Goal: Information Seeking & Learning: Learn about a topic

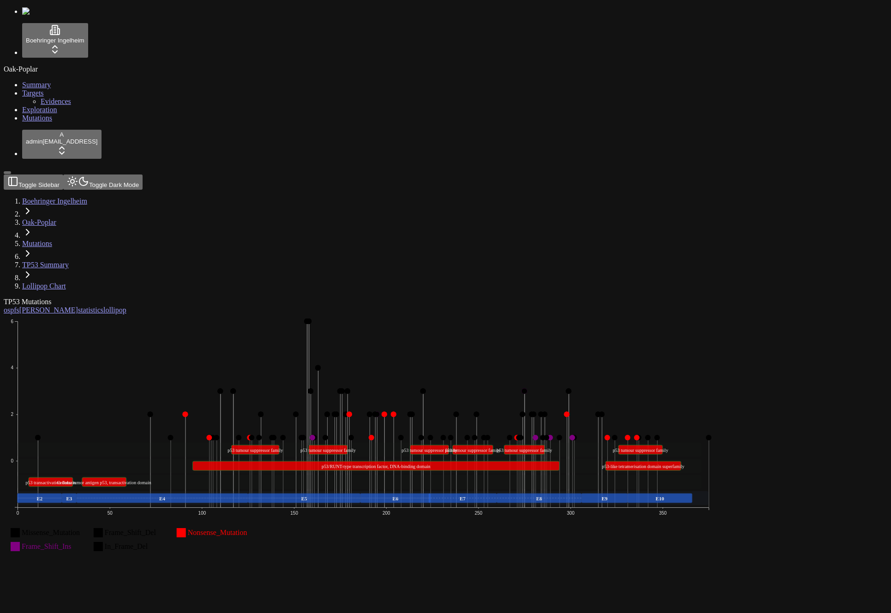
click at [249, 314] on div "Missense_Mutation Missense_Mutation Frame_Shift_Del Frame_Shift_Del Nonsense_Mu…" at bounding box center [401, 440] width 795 height 252
click at [723, 314] on icon "Missense_Mutation Missense_Mutation Frame_Shift_Del Frame_Shift_Del Nonsense_Mu…" at bounding box center [363, 439] width 719 height 251
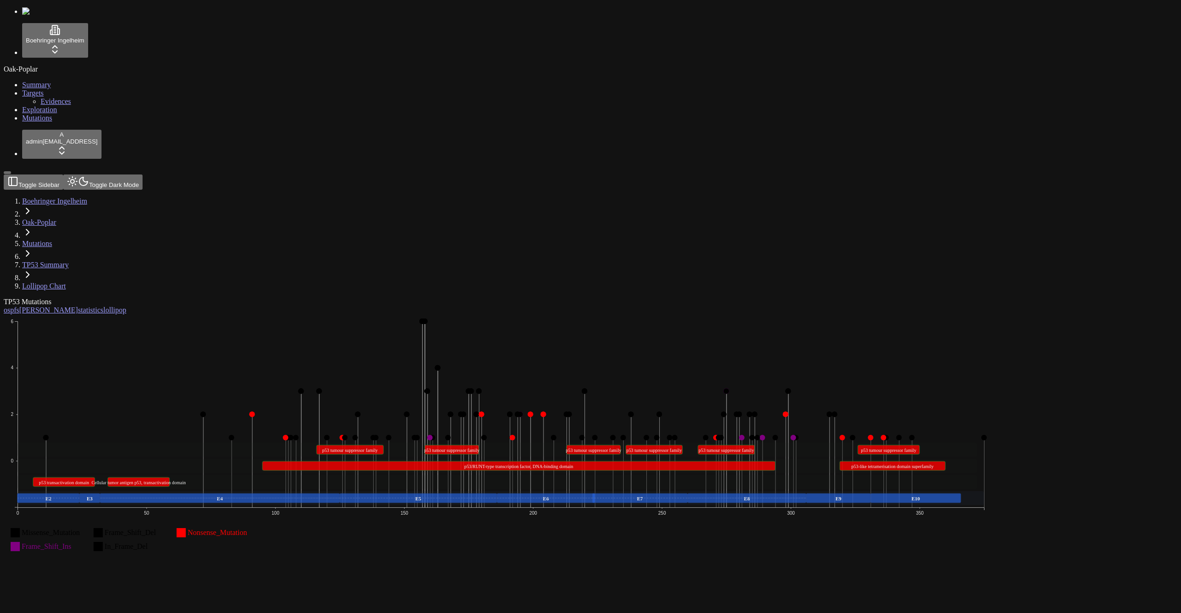
click at [708, 314] on icon "Missense_Mutation Missense_Mutation Frame_Shift_Del Frame_Shift_Del Nonsense_Mu…" at bounding box center [501, 439] width 995 height 251
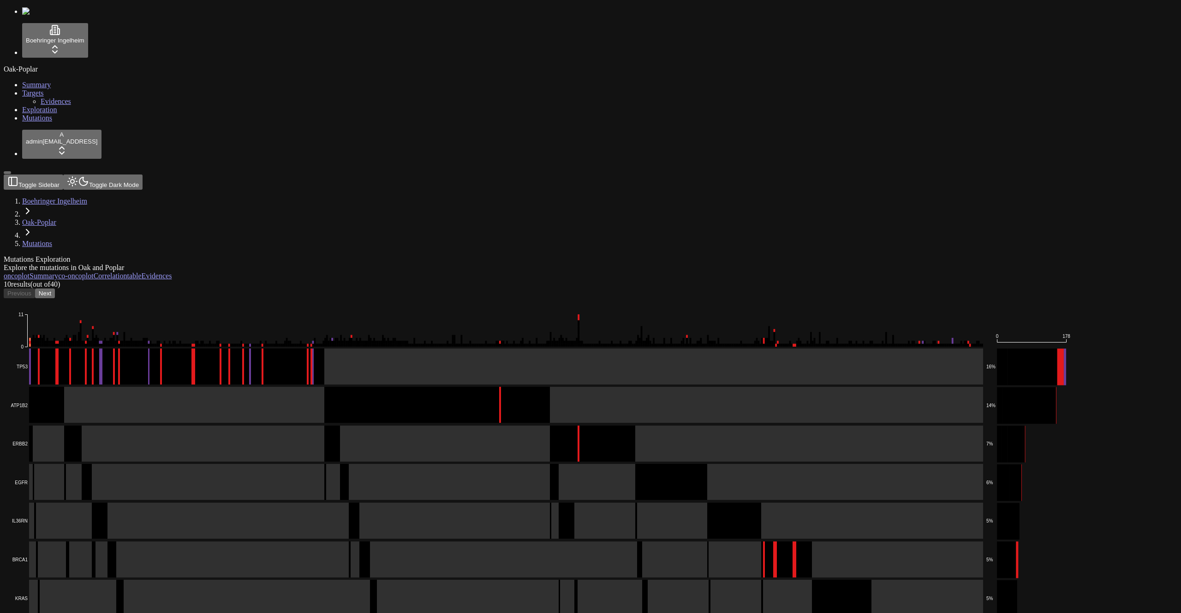
click at [536, 255] on div "Mutations Exploration Explore the mutations in Oak and Poplar" at bounding box center [546, 263] width 1085 height 17
click at [218, 541] on rect at bounding box center [495, 559] width 975 height 36
click at [380, 263] on div "Explore the mutations in Oak and Poplar" at bounding box center [546, 267] width 1085 height 8
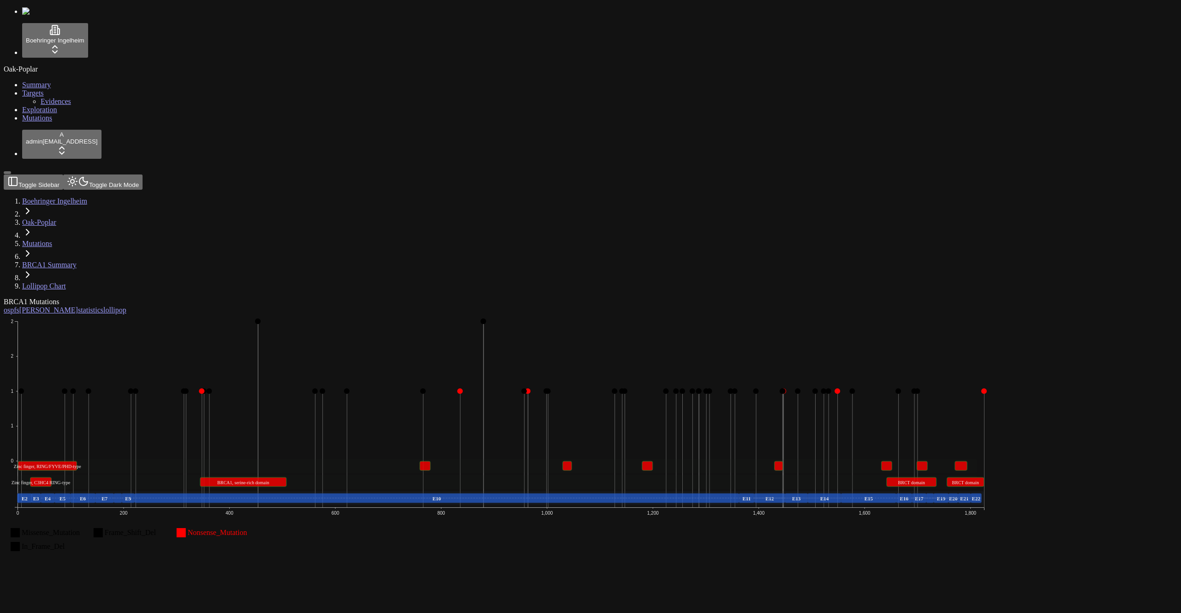
click at [985, 477] on rect at bounding box center [966, 481] width 37 height 9
click at [980, 480] on text "BRCT domain BRCT domain" at bounding box center [966, 482] width 27 height 5
drag, startPoint x: 756, startPoint y: 241, endPoint x: 751, endPoint y: 241, distance: 5.1
click at [653, 461] on rect at bounding box center [648, 465] width 11 height 9
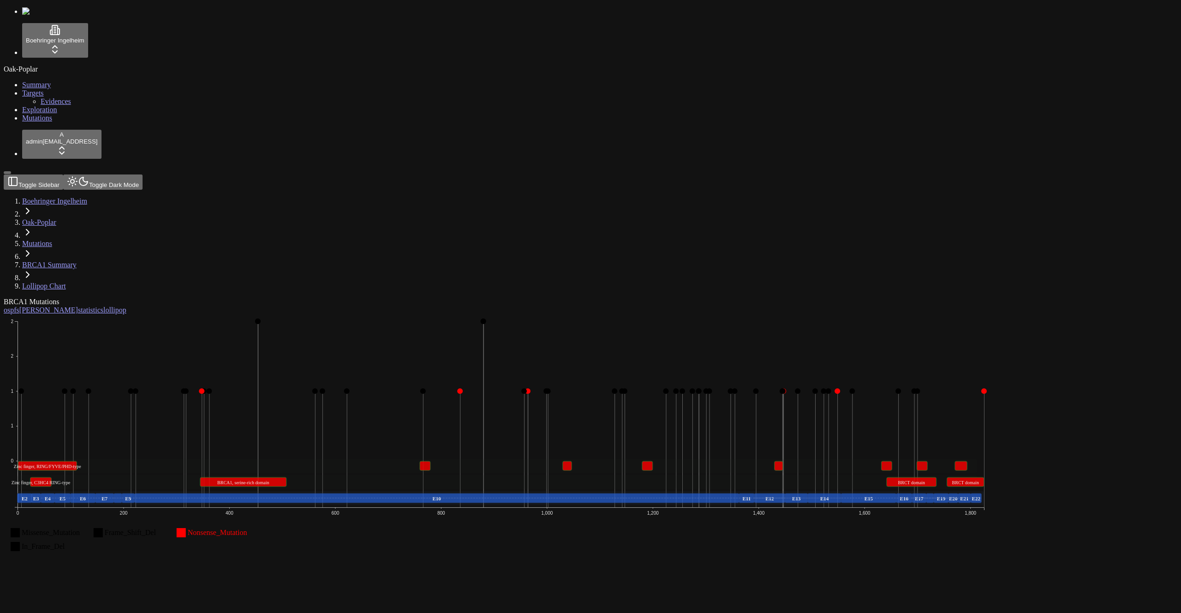
click at [460, 298] on div "BRCA1 Mutations" at bounding box center [546, 302] width 1085 height 8
click at [461, 298] on div "BRCA1 Mutations" at bounding box center [546, 302] width 1085 height 8
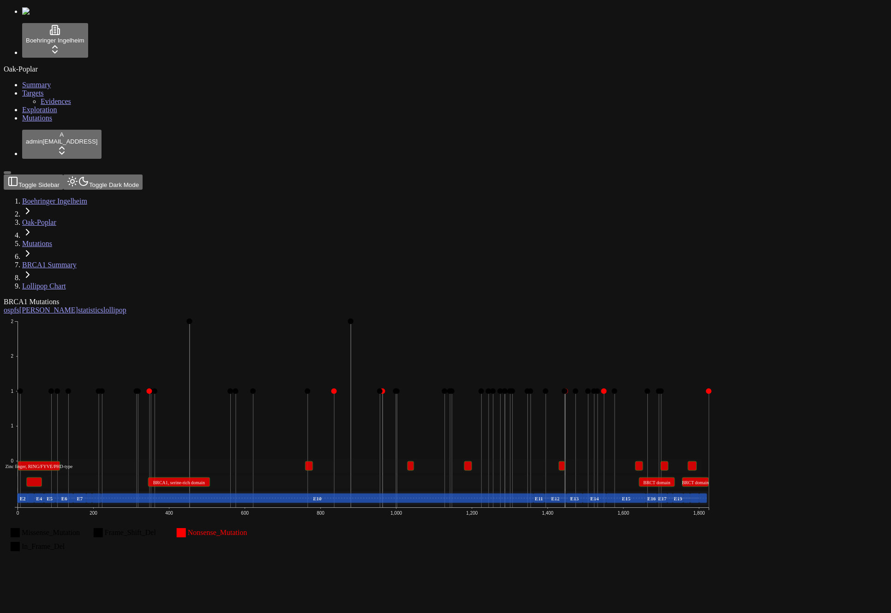
click at [379, 314] on icon "Missense_Mutation Missense_Mutation Frame_Shift_Del Frame_Shift_Del Nonsense_Mu…" at bounding box center [363, 439] width 719 height 251
click at [524, 314] on icon "Missense_Mutation Missense_Mutation Frame_Shift_Del Frame_Shift_Del Nonsense_Mu…" at bounding box center [363, 439] width 719 height 251
click at [467, 314] on icon "Missense_Mutation Missense_Mutation Frame_Shift_Del Frame_Shift_Del Nonsense_Mu…" at bounding box center [363, 439] width 719 height 251
click at [313, 461] on rect at bounding box center [308, 465] width 7 height 9
click at [477, 459] on rect at bounding box center [360, 466] width 685 height 14
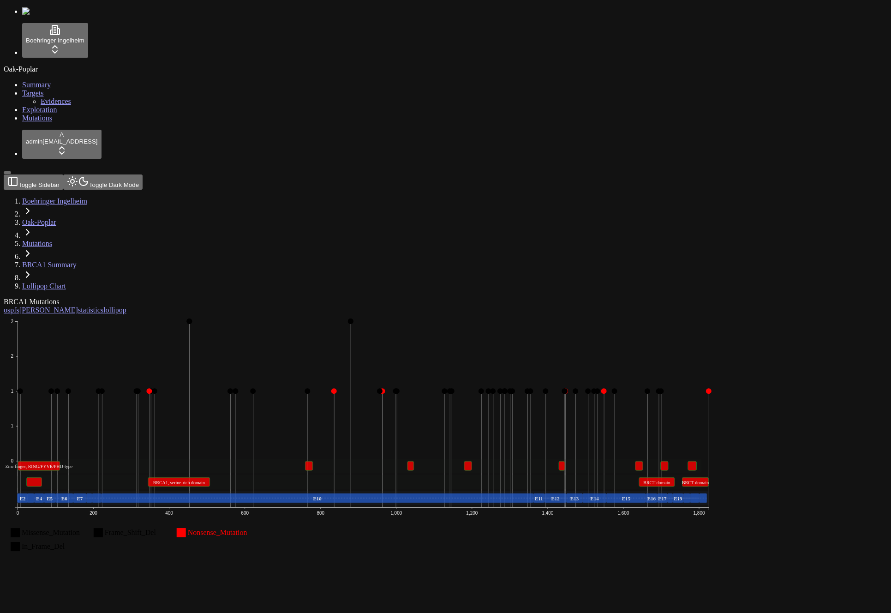
click at [416, 459] on rect at bounding box center [360, 466] width 685 height 14
click at [313, 461] on rect at bounding box center [308, 465] width 7 height 9
click at [203, 314] on icon "Missense_Mutation Missense_Mutation Frame_Shift_Del Frame_Shift_Del Nonsense_Mu…" at bounding box center [363, 439] width 719 height 251
click at [73, 464] on text "Zinc finger, RING/FYVE/PHD-type Zinc finger, RING/FYVE/PHD-type" at bounding box center [39, 466] width 68 height 5
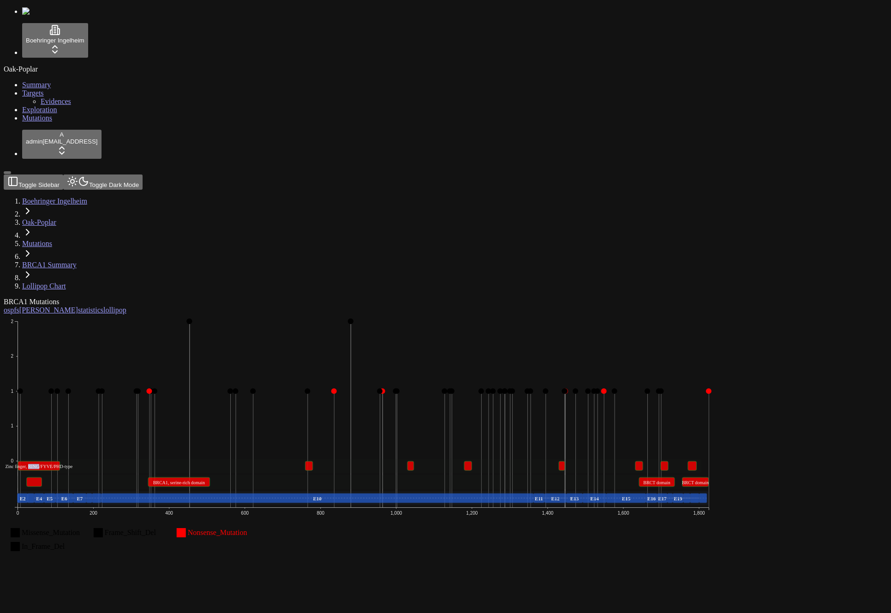
click at [73, 464] on text "Zinc finger, RING/FYVE/PHD-type Zinc finger, RING/FYVE/PHD-type" at bounding box center [39, 466] width 68 height 5
click at [177, 459] on rect at bounding box center [360, 466] width 685 height 14
click at [544, 496] on text "E11" at bounding box center [539, 499] width 8 height 6
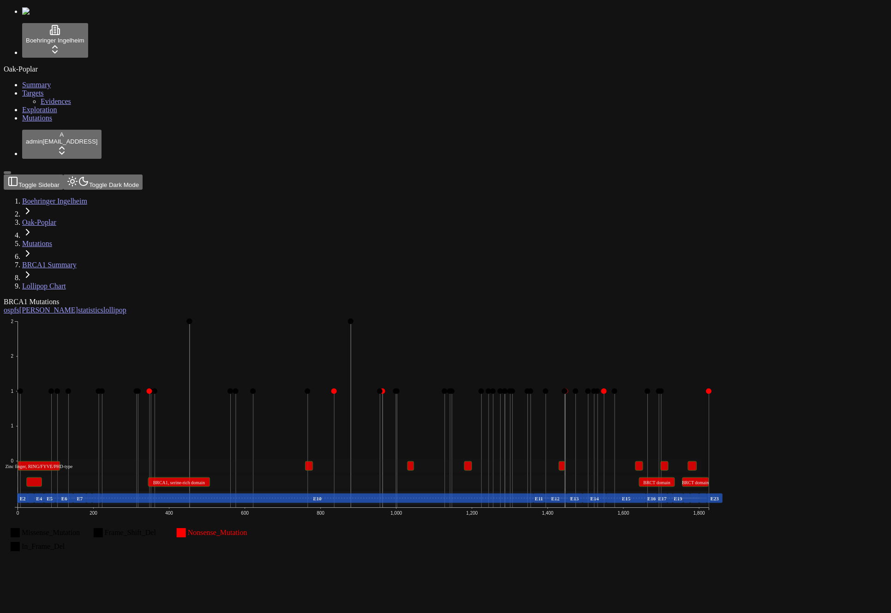
click at [559, 314] on icon "Missense_Mutation Missense_Mutation Frame_Shift_Del Frame_Shift_Del Nonsense_Mu…" at bounding box center [363, 439] width 719 height 251
click at [461, 298] on div "BRCA1 Mutations" at bounding box center [401, 302] width 795 height 8
click at [45, 122] on link "Mutations" at bounding box center [37, 118] width 30 height 8
click at [629, 314] on icon "Missense_Mutation Missense_Mutation Frame_Shift_Del Frame_Shift_Del Nonsense_Mu…" at bounding box center [363, 439] width 719 height 251
drag, startPoint x: 361, startPoint y: 335, endPoint x: 392, endPoint y: 305, distance: 43.4
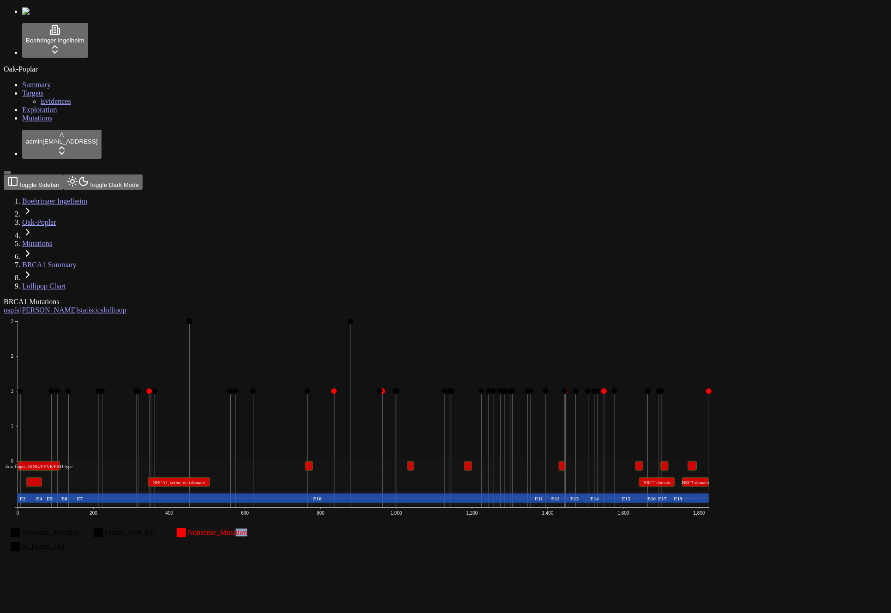
click at [363, 335] on icon "Missense_Mutation Missense_Mutation Frame_Shift_Del Frame_Shift_Del Nonsense_Mu…" at bounding box center [363, 439] width 719 height 251
click at [328, 459] on rect at bounding box center [360, 466] width 685 height 14
click at [313, 461] on rect at bounding box center [308, 465] width 7 height 9
click at [512, 475] on rect at bounding box center [360, 482] width 685 height 14
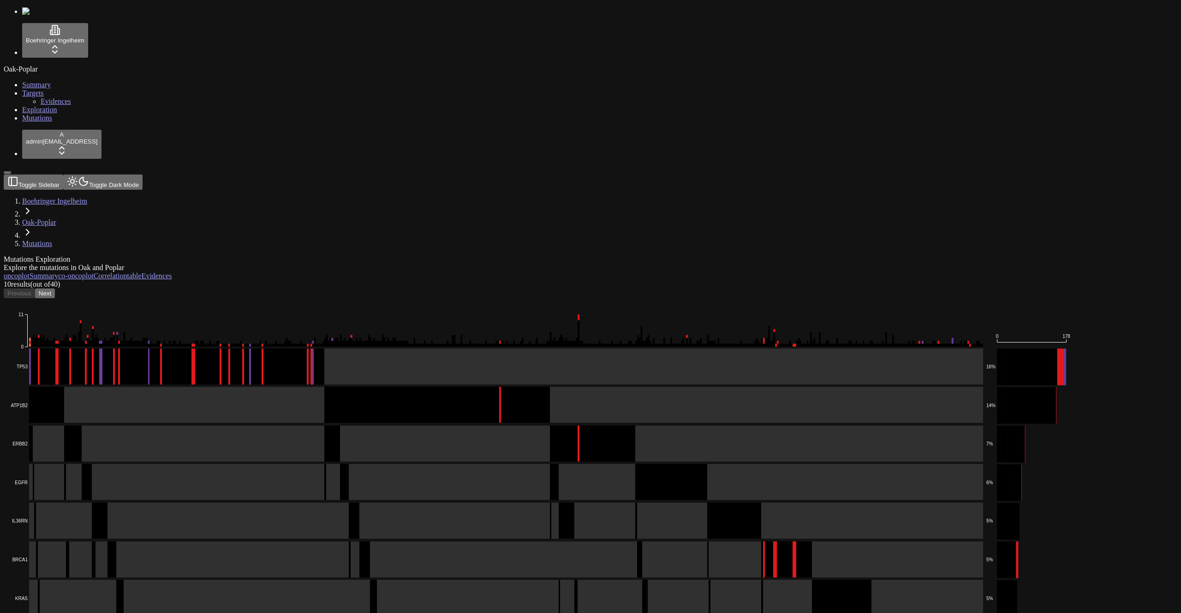
click at [55, 288] on button "Next" at bounding box center [45, 293] width 20 height 10
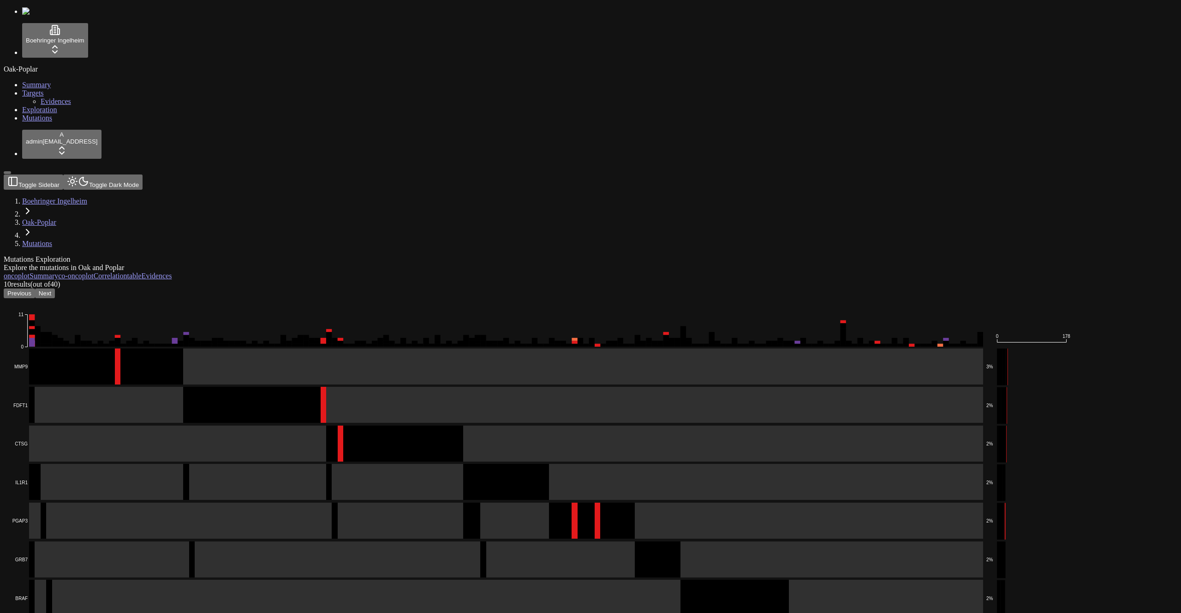
click at [55, 288] on button "Next" at bounding box center [45, 293] width 20 height 10
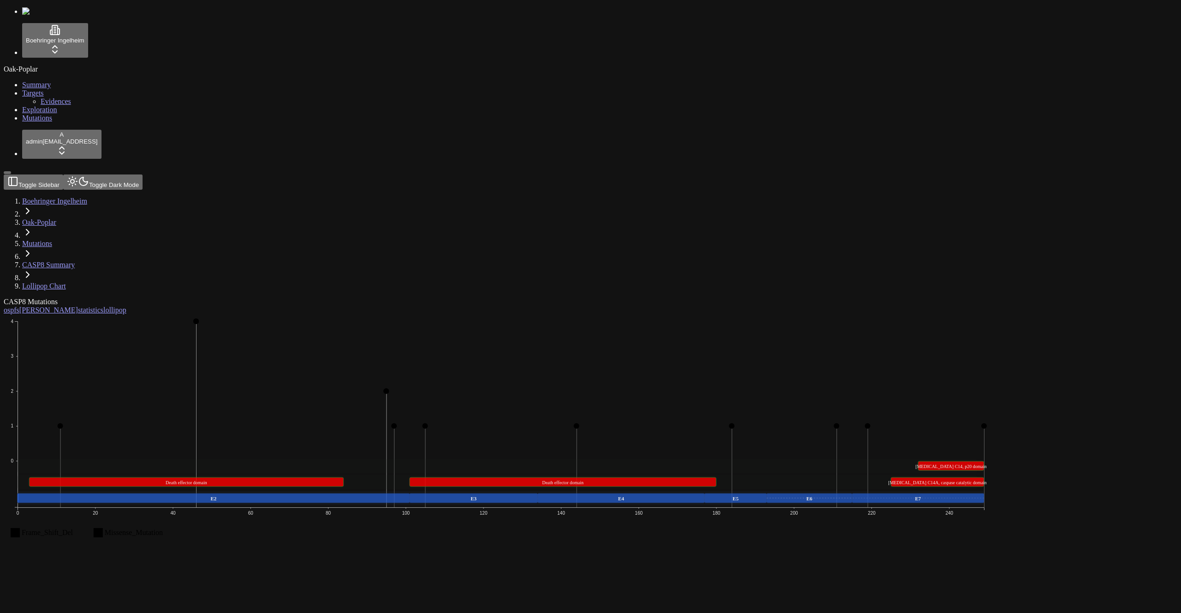
click at [469, 378] on div "CASP8 Mutations os pfs [PERSON_NAME] statistics lollipop Frame_Shift_Del Frame_…" at bounding box center [546, 432] width 1085 height 269
click at [683, 314] on icon "Frame_Shift_Del Frame_Shift_Del Missense_Mutation Missense_Mutation 0 1 2 3 4 0…" at bounding box center [501, 439] width 995 height 251
click at [462, 339] on icon "Frame_Shift_Del Missense_Mutation 0 1 2 3 4 0 20 40 60 80 100 120 140 160 180 2…" at bounding box center [501, 439] width 995 height 251
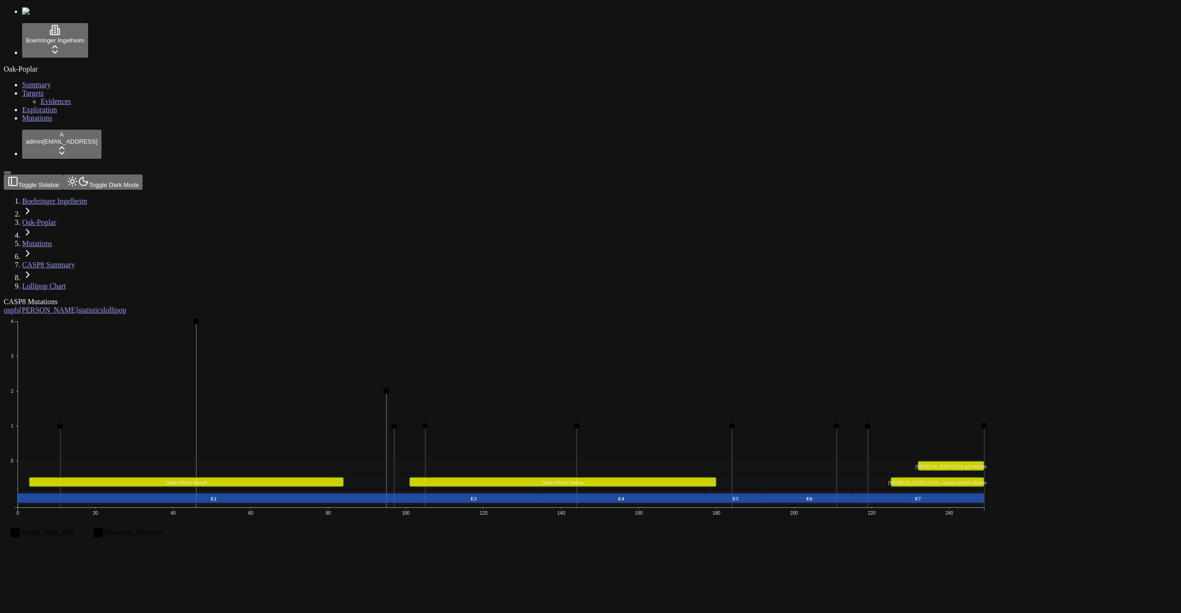
click at [52, 122] on link "Mutations" at bounding box center [37, 118] width 30 height 8
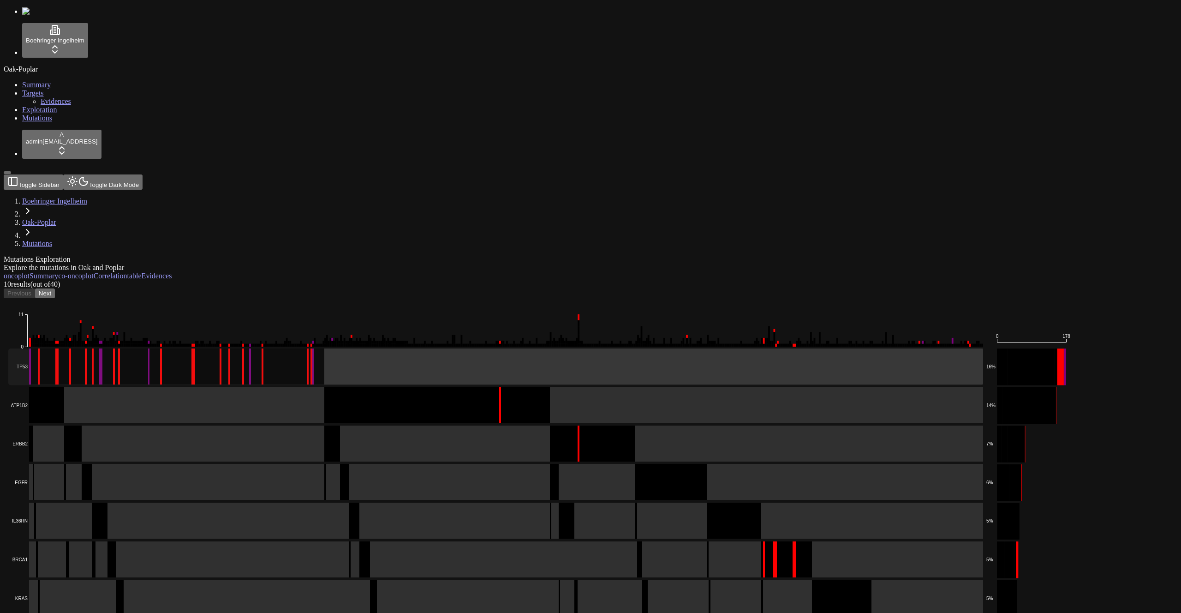
click at [307, 348] on rect at bounding box center [495, 366] width 975 height 36
click at [51, 122] on div "Oak-Poplar Summary Targets Evidences Exploration Mutations" at bounding box center [591, 93] width 1174 height 57
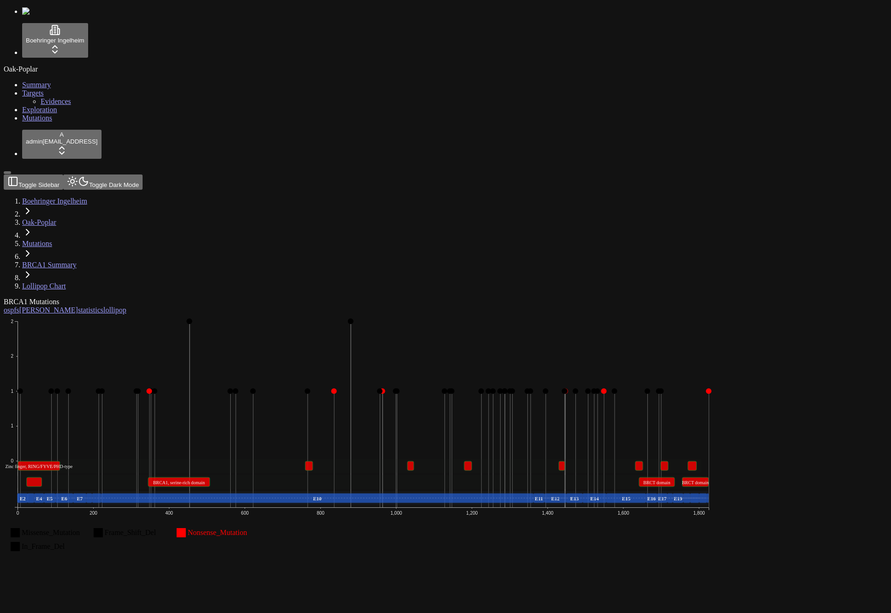
click at [414, 461] on rect at bounding box center [411, 465] width 6 height 9
click at [462, 352] on div "Missense_Mutation Missense_Mutation Frame_Shift_Del Frame_Shift_Del Nonsense_Mu…" at bounding box center [401, 440] width 795 height 252
click at [443, 314] on icon "Missense_Mutation Missense_Mutation Frame_Shift_Del Frame_Shift_Del Nonsense_Mu…" at bounding box center [363, 439] width 719 height 251
click at [230, 314] on icon "Missense_Mutation Missense_Mutation Frame_Shift_Del Frame_Shift_Del Nonsense_Mu…" at bounding box center [363, 439] width 719 height 251
click at [73, 464] on text "Zinc finger, RING/FYVE/PHD-type Zinc finger, RING/FYVE/PHD-type" at bounding box center [39, 466] width 68 height 5
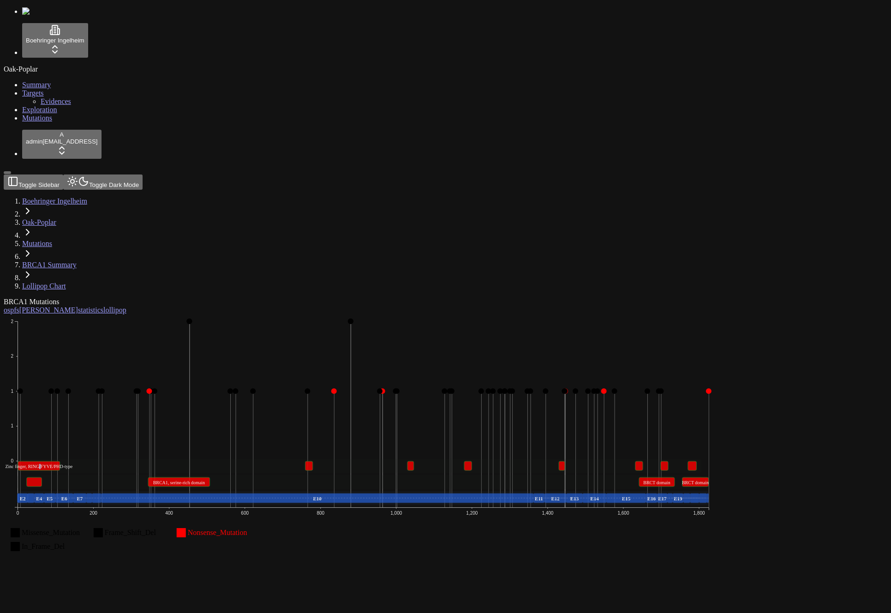
click at [73, 464] on text "Zinc finger, RING/FYVE/PHD-type Zinc finger, RING/FYVE/PHD-type" at bounding box center [39, 466] width 68 height 5
click at [120, 174] on button "Toggle Dark Mode" at bounding box center [102, 181] width 79 height 15
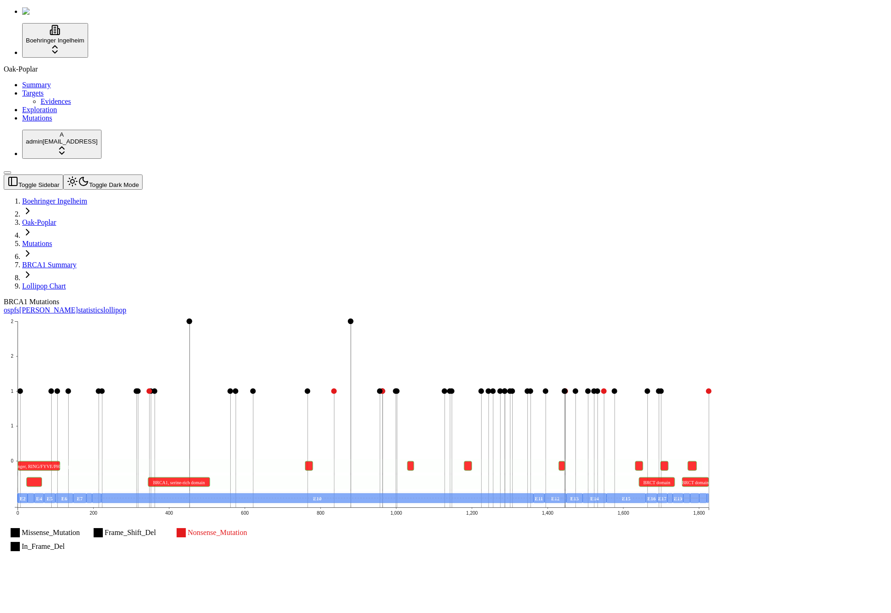
click at [115, 174] on button "Toggle Dark Mode" at bounding box center [102, 181] width 79 height 15
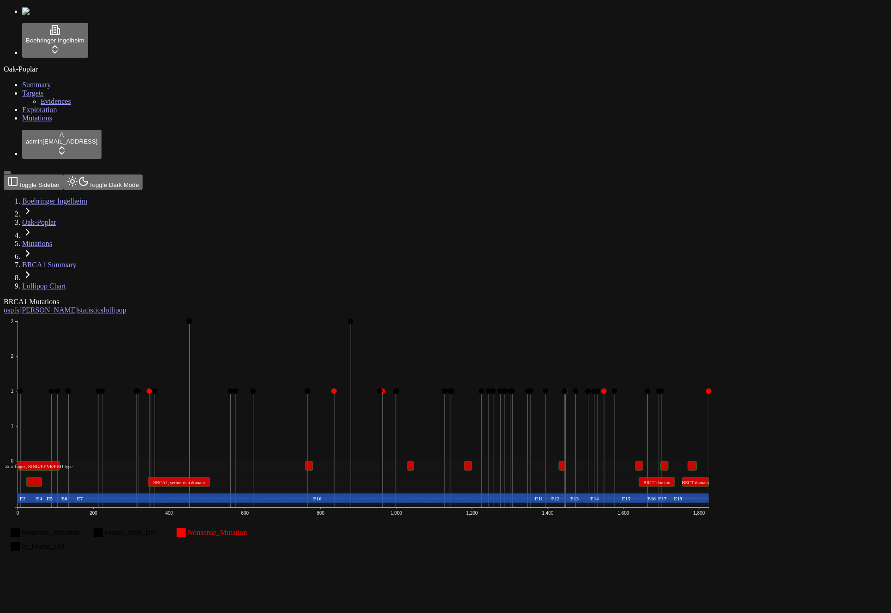
click at [514, 338] on icon "Missense_Mutation Missense_Mutation Frame_Shift_Del Frame_Shift_Del Nonsense_Mu…" at bounding box center [363, 439] width 719 height 251
click at [52, 122] on link "Mutations" at bounding box center [37, 118] width 30 height 8
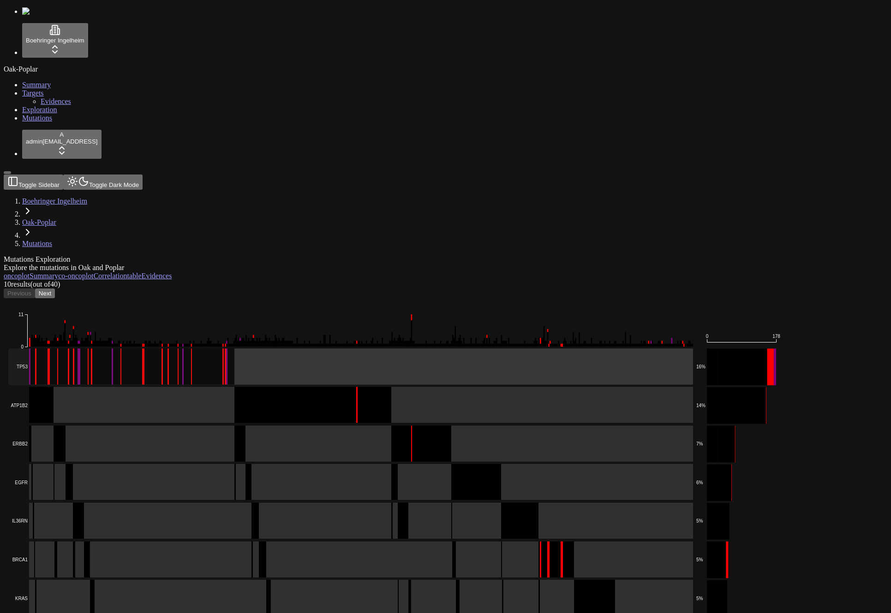
click at [213, 348] on rect at bounding box center [350, 366] width 685 height 36
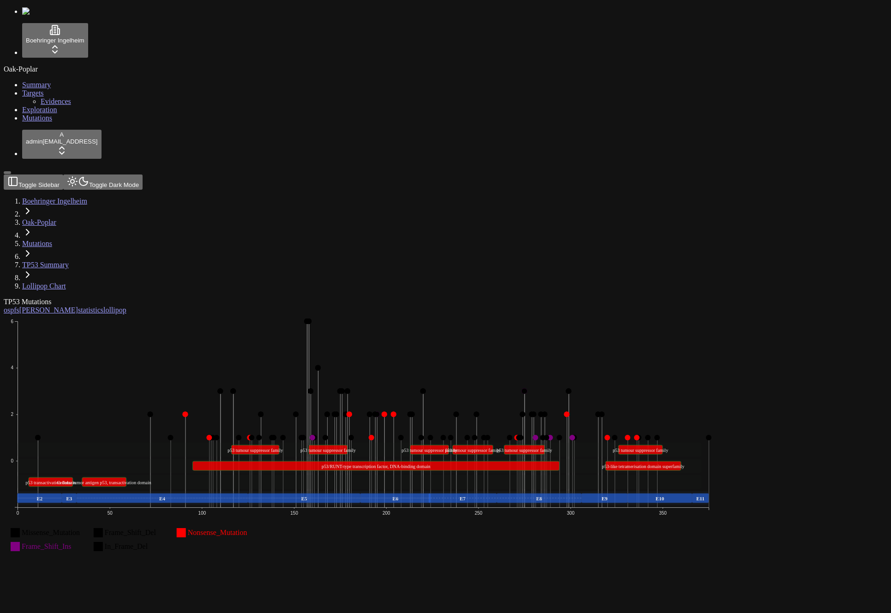
click at [263, 298] on div "TP53 Mutations os pfs [PERSON_NAME] statistics lollipop Missense_Mutation Misse…" at bounding box center [401, 432] width 795 height 269
click at [236, 298] on div "TP53 Mutations" at bounding box center [401, 302] width 795 height 8
click at [218, 96] on body "Boehringer Ingelheim Oak-Poplar Summary Targets Evidences Exploration Mutations…" at bounding box center [446, 286] width 884 height 559
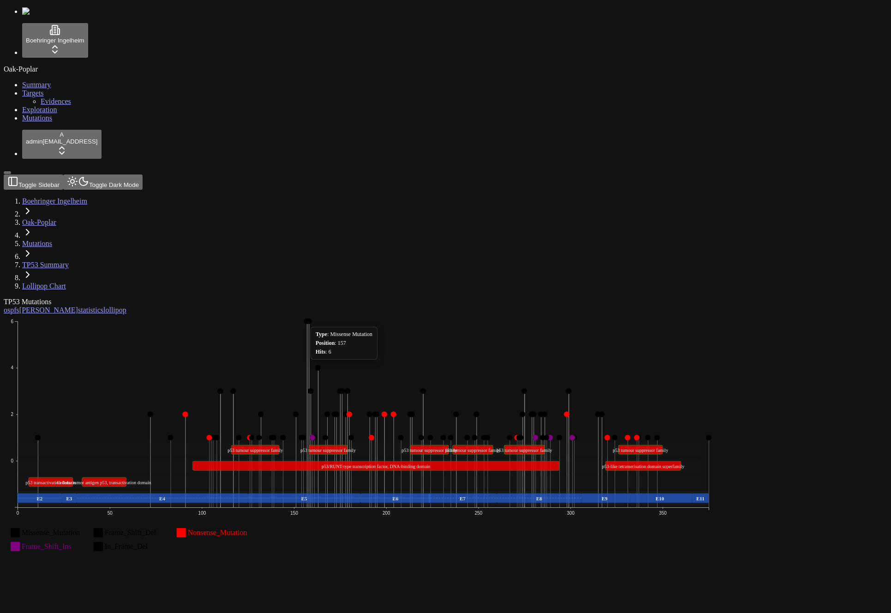
click at [310, 318] on circle at bounding box center [308, 321] width 6 height 6
click at [63, 105] on link "Evidences" at bounding box center [56, 101] width 30 height 8
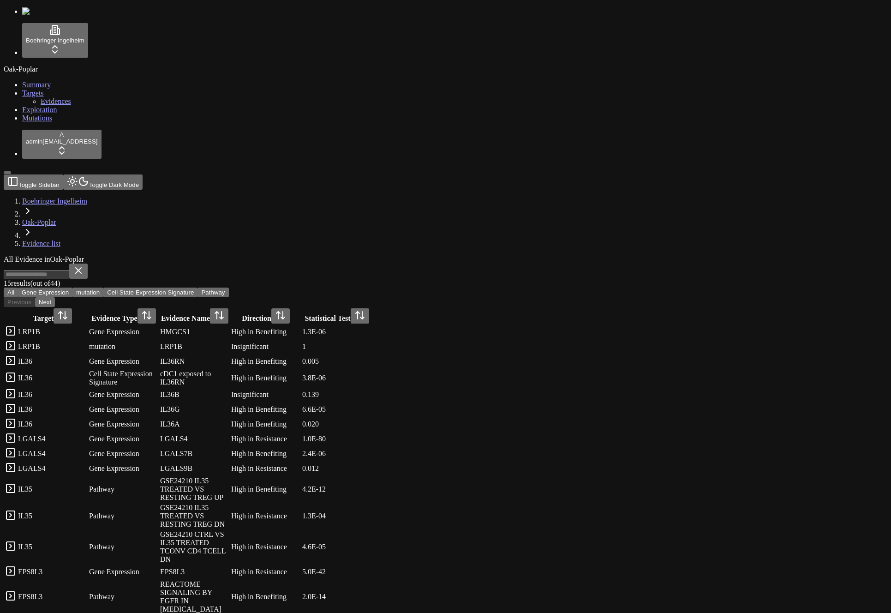
click at [55, 122] on div "Oak-Poplar Summary Targets Evidences Exploration Mutations" at bounding box center [446, 93] width 884 height 57
click at [421, 255] on div "All Evidence in Oak-Poplar" at bounding box center [401, 259] width 795 height 8
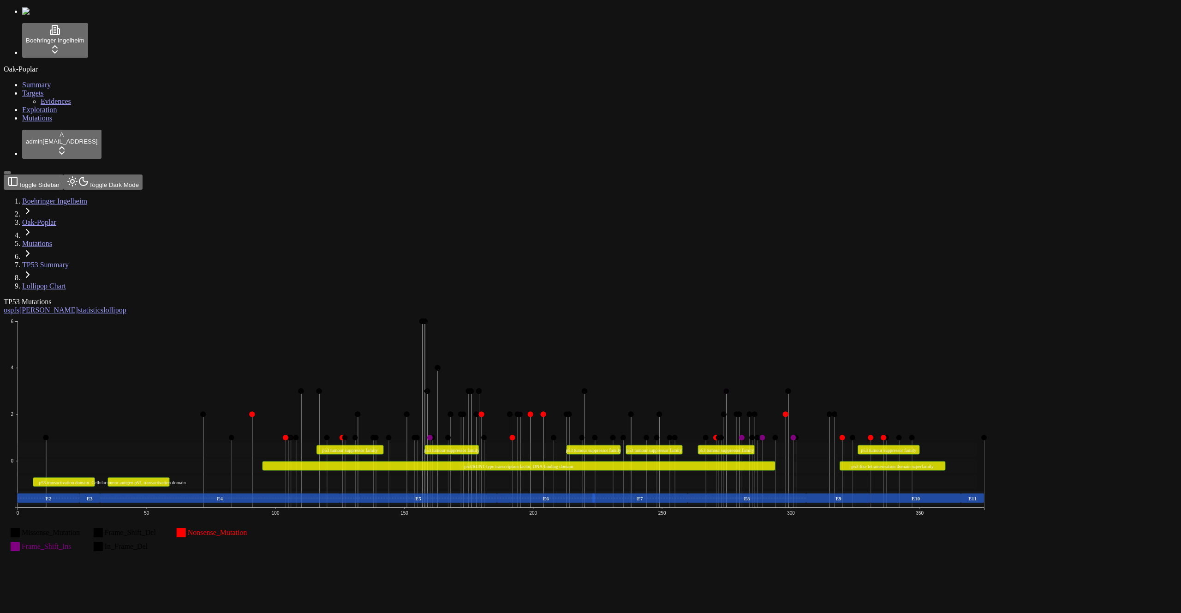
click at [54, 122] on div "Oak-Poplar Summary Targets Evidences Exploration Mutations" at bounding box center [591, 93] width 1174 height 57
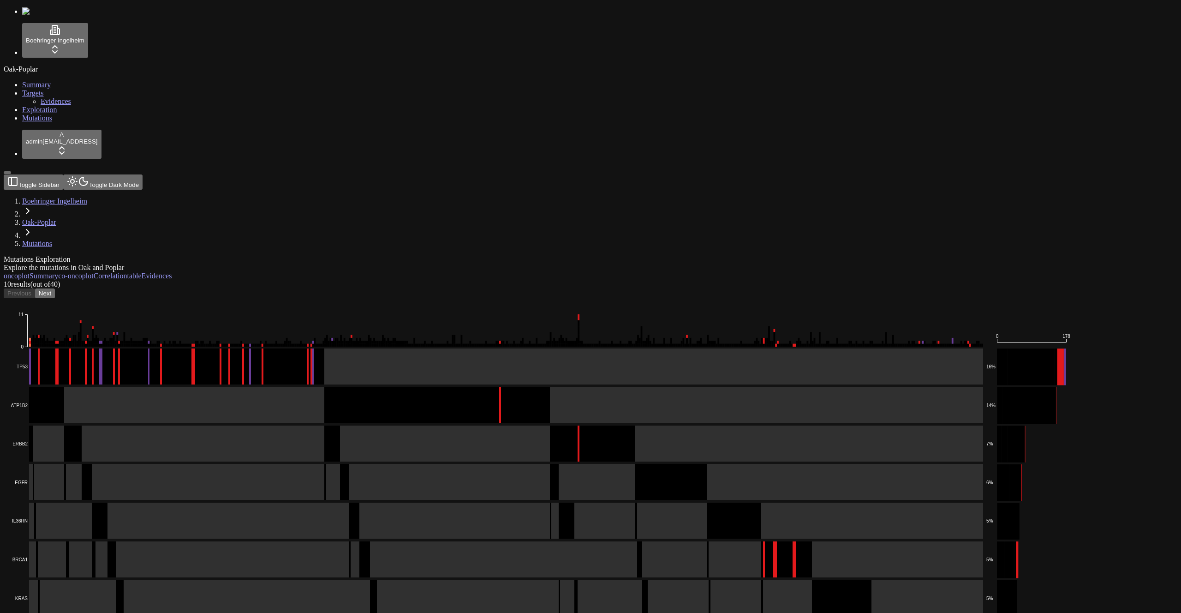
click at [443, 280] on div "10 result s (out of 40 ) Previous Next" at bounding box center [546, 289] width 1085 height 18
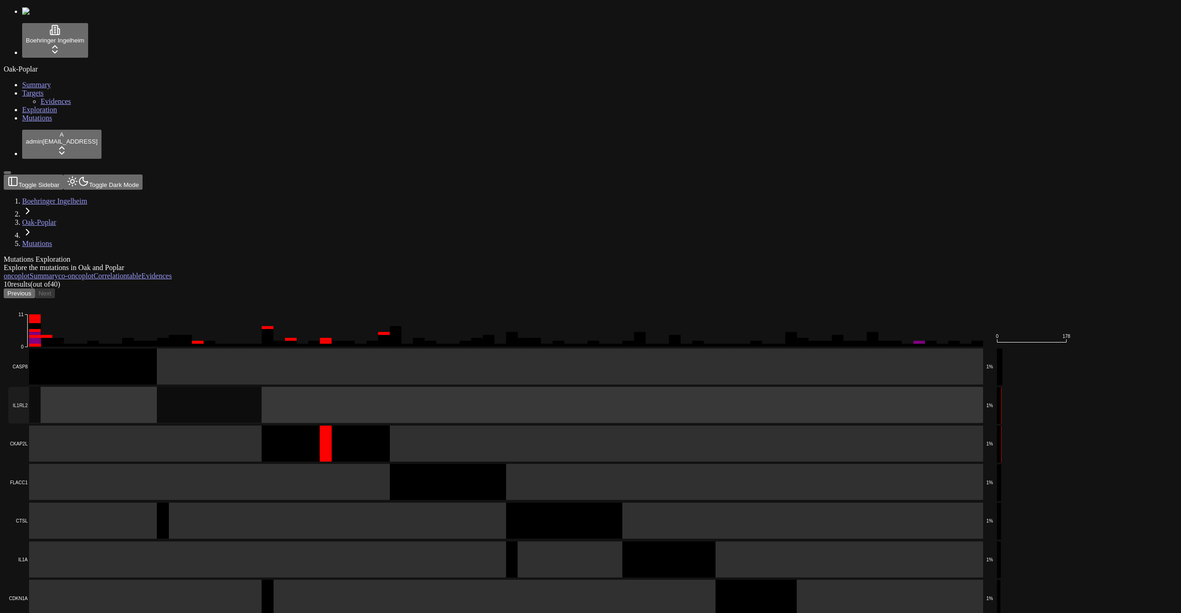
click at [353, 387] on rect at bounding box center [495, 405] width 975 height 36
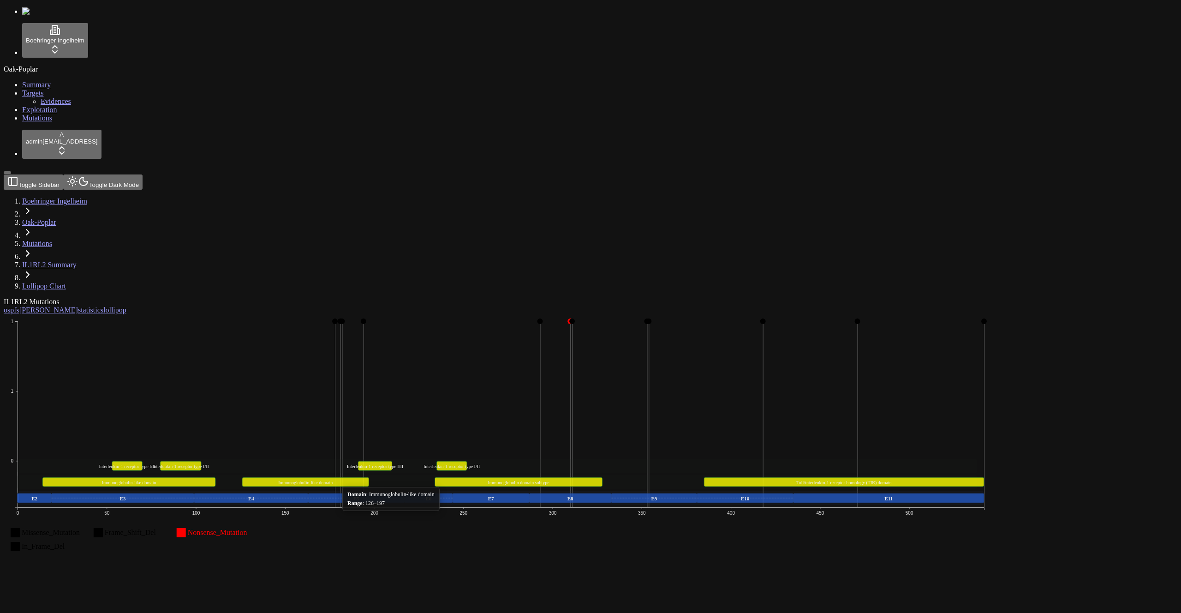
click at [410, 376] on div "IL1RL2 Mutations os pfs [PERSON_NAME] statistics lollipop Missense_Mutation Fra…" at bounding box center [546, 432] width 1085 height 269
click at [369, 477] on rect at bounding box center [305, 481] width 127 height 9
click at [648, 298] on div "IL1RL2 Mutations" at bounding box center [546, 302] width 1085 height 8
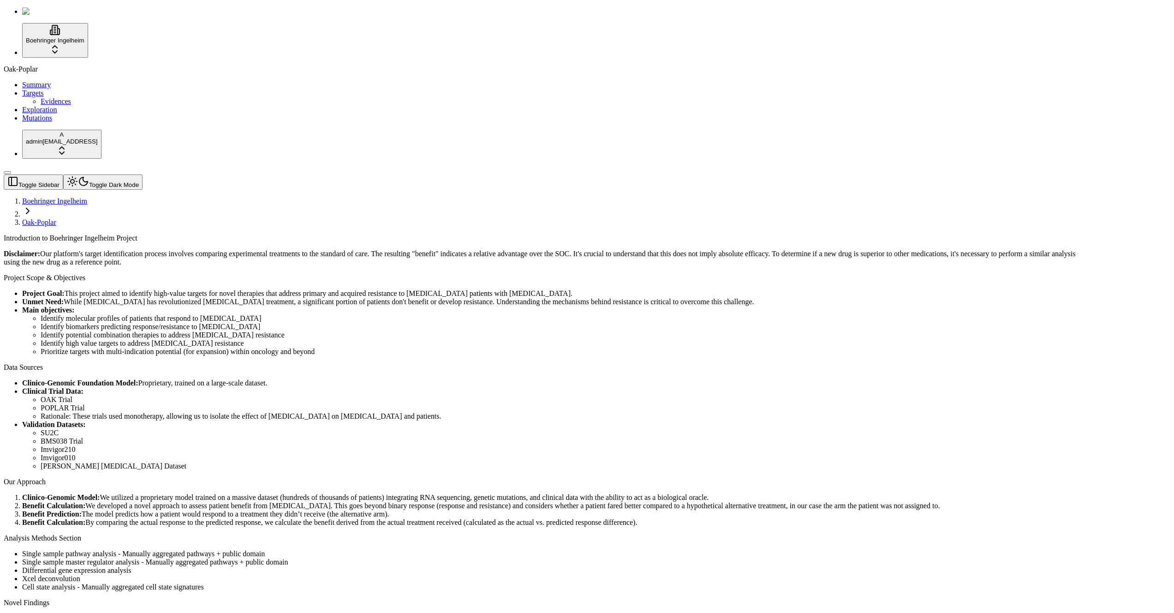
click at [45, 114] on link "Exploration" at bounding box center [39, 110] width 35 height 8
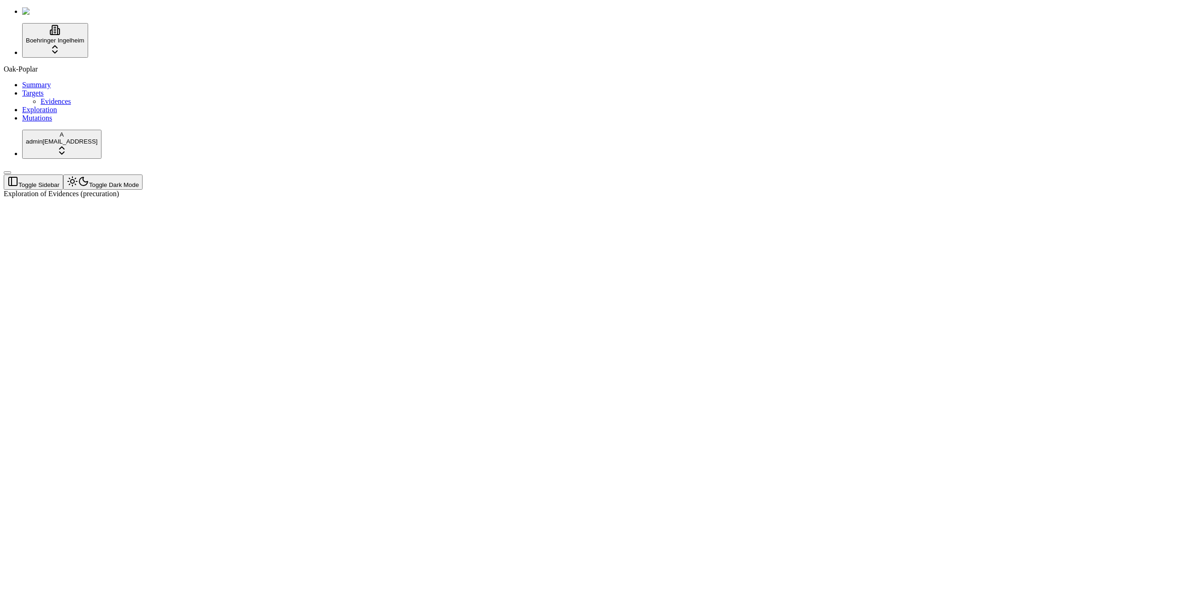
click at [70, 122] on div "Oak-Poplar Summary Targets Evidences Exploration Mutations" at bounding box center [591, 93] width 1174 height 57
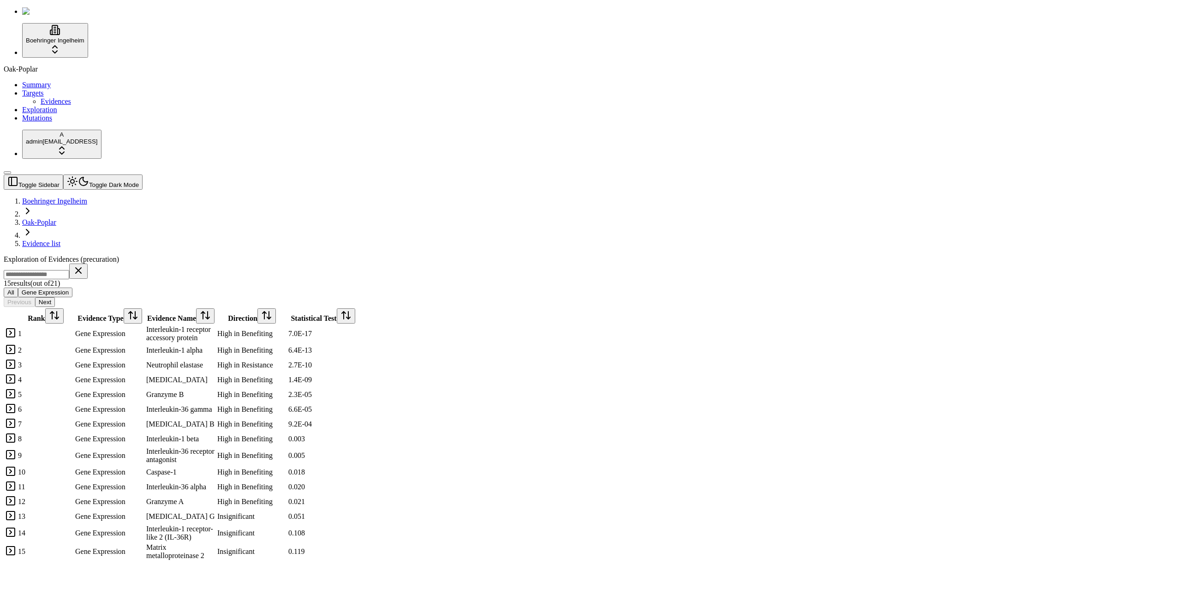
click at [70, 122] on div "Oak-Poplar Summary Targets Evidences Exploration Mutations" at bounding box center [591, 93] width 1174 height 57
click at [43, 565] on html "Boehringer Ingelheim Oak-Poplar Summary Targets Evidences Exploration Mutations…" at bounding box center [590, 282] width 1181 height 565
click at [109, 595] on div "Log out" at bounding box center [100, 588] width 34 height 13
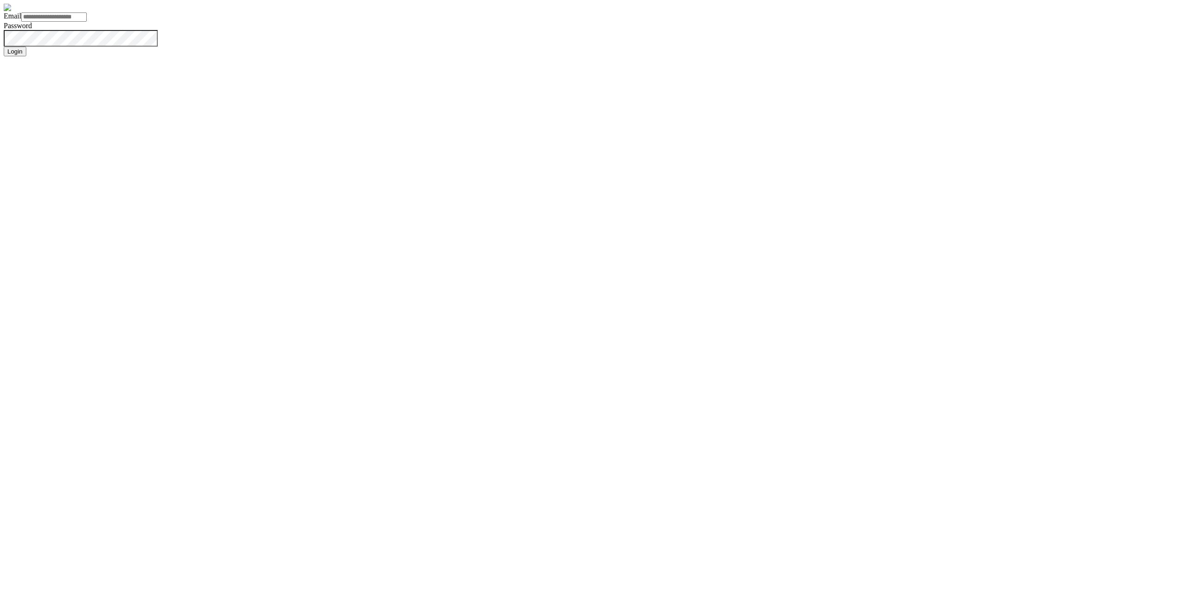
type input "**********"
click at [4, 47] on button "Login" at bounding box center [15, 52] width 23 height 10
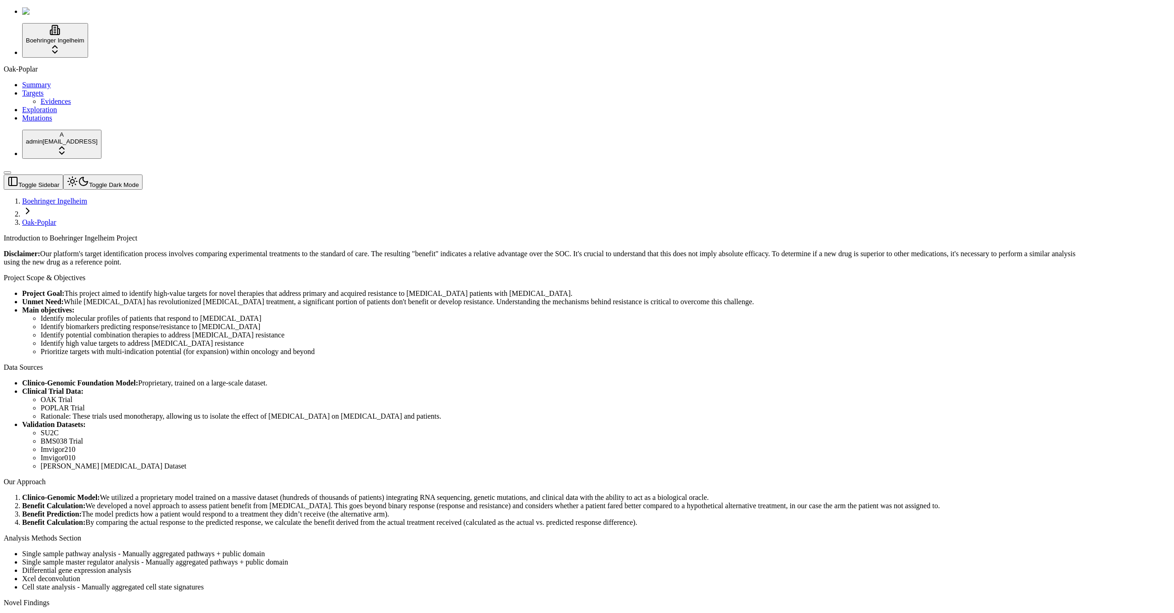
click at [333, 314] on li "Identify molecular profiles of patients that respond to [MEDICAL_DATA]" at bounding box center [561, 318] width 1041 height 8
click at [35, 122] on span "Mutations" at bounding box center [37, 118] width 30 height 8
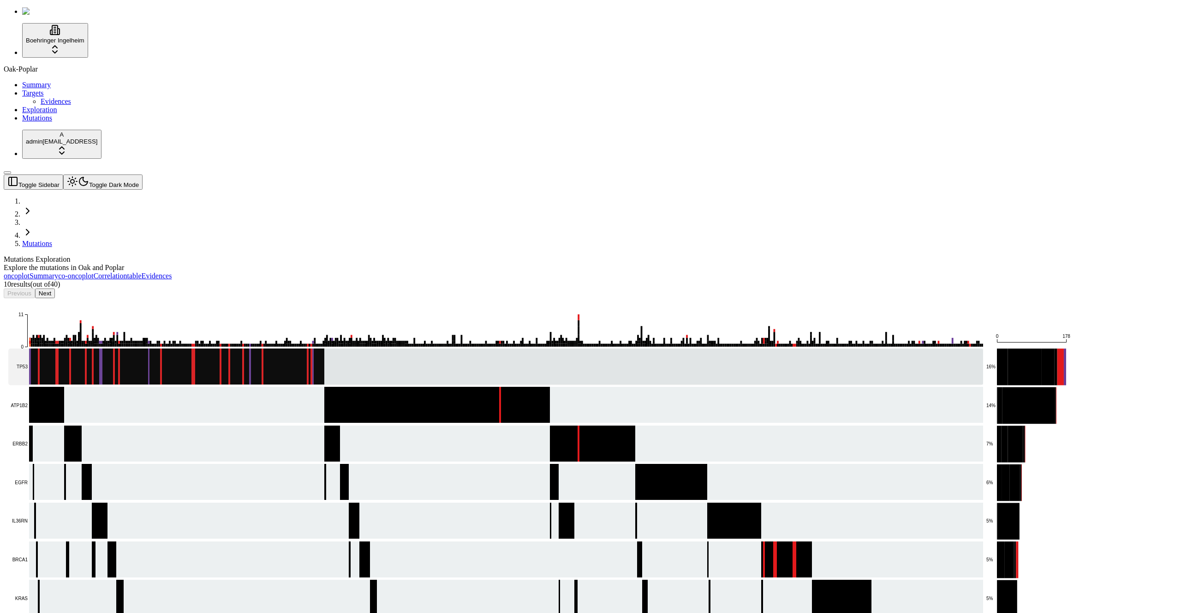
click at [242, 348] on rect at bounding box center [495, 366] width 975 height 36
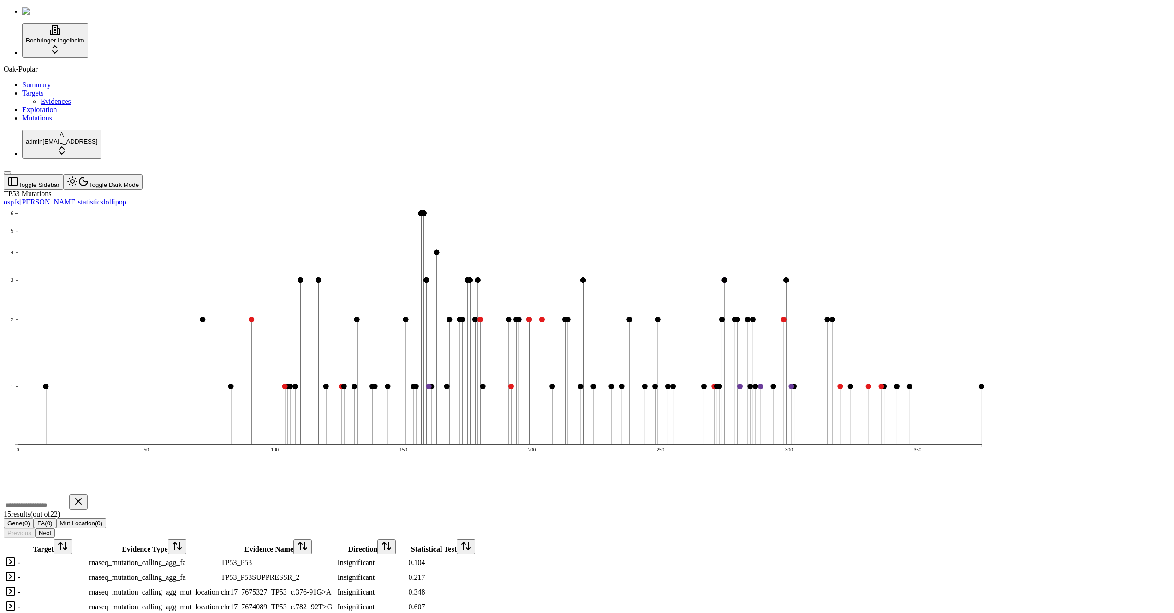
click at [503, 355] on icon "1 2 3 4 5 6 0 50 100 150 200 250 300 350" at bounding box center [500, 349] width 992 height 286
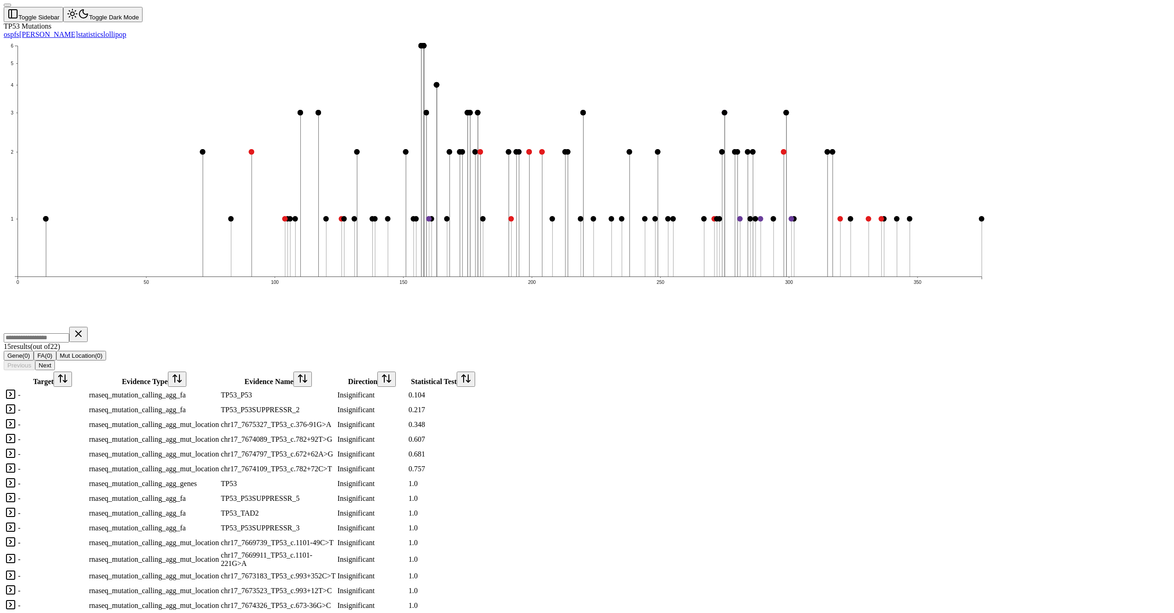
scroll to position [181, 0]
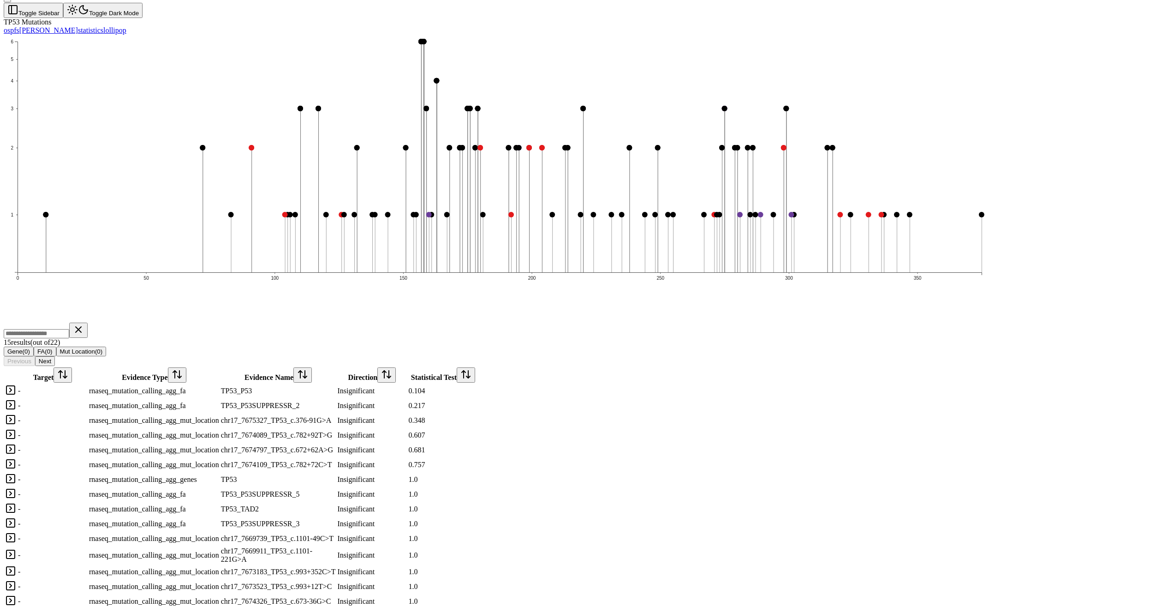
click at [535, 198] on div "1 2 3 4 5 6 0 50 100 150 200 250 300 350 15 result s (out of 22 ) Gene ( 0 ) FA…" at bounding box center [543, 322] width 1078 height 574
click at [675, 188] on icon "1 2 3 4 5 6 0 50 100 150 200 250 300 350" at bounding box center [500, 178] width 992 height 286
click at [492, 184] on icon "1 2 3 4 5 6 0 50 100 150 200 250 300 350" at bounding box center [500, 178] width 992 height 286
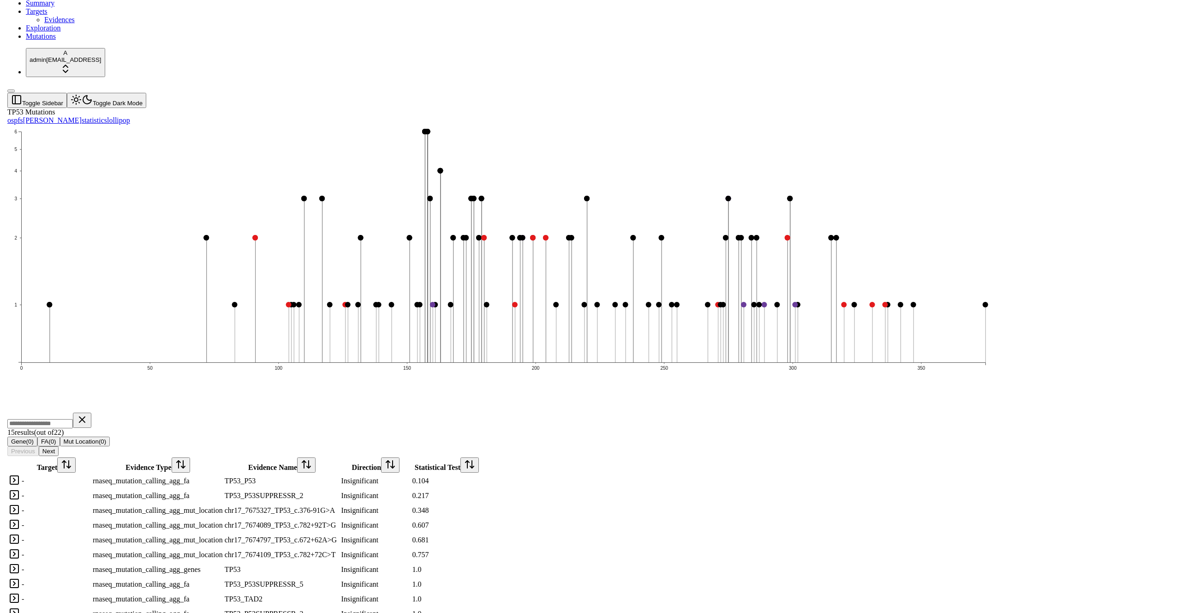
scroll to position [0, 0]
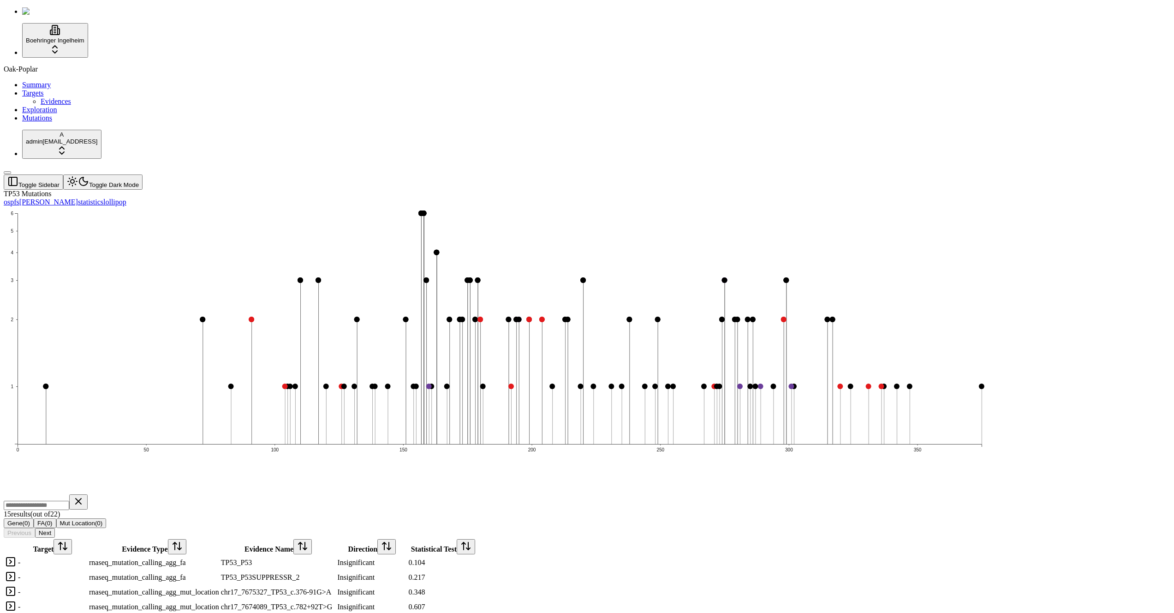
click at [568, 376] on div "1 2 3 4 5 6 0 50 100 150 200 250 300 350 15 result s (out of 22 ) Gene ( 0 ) FA…" at bounding box center [543, 493] width 1078 height 574
click at [574, 377] on div "1 2 3 4 5 6 0 50 100 150 200 250 300 350 15 result s (out of 22 ) Gene ( 0 ) FA…" at bounding box center [543, 493] width 1078 height 574
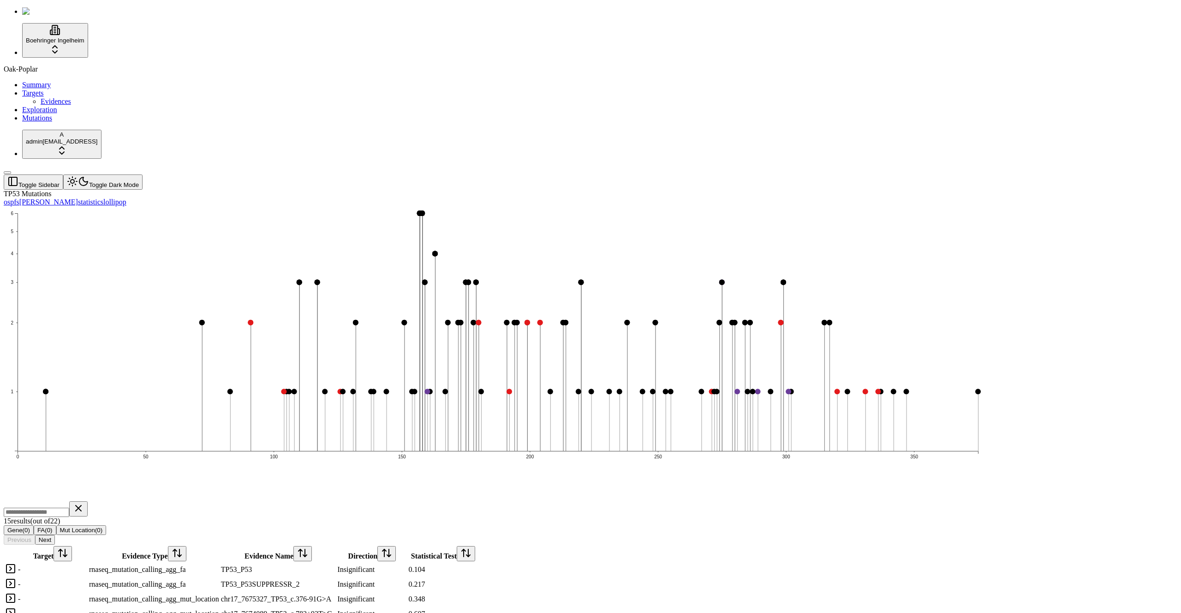
click at [1089, 206] on div "1 2 3 4 5 6 0 50 100 150 200 250 300 350 15 result s (out of 22 ) Gene ( 0 ) FA…" at bounding box center [546, 496] width 1085 height 581
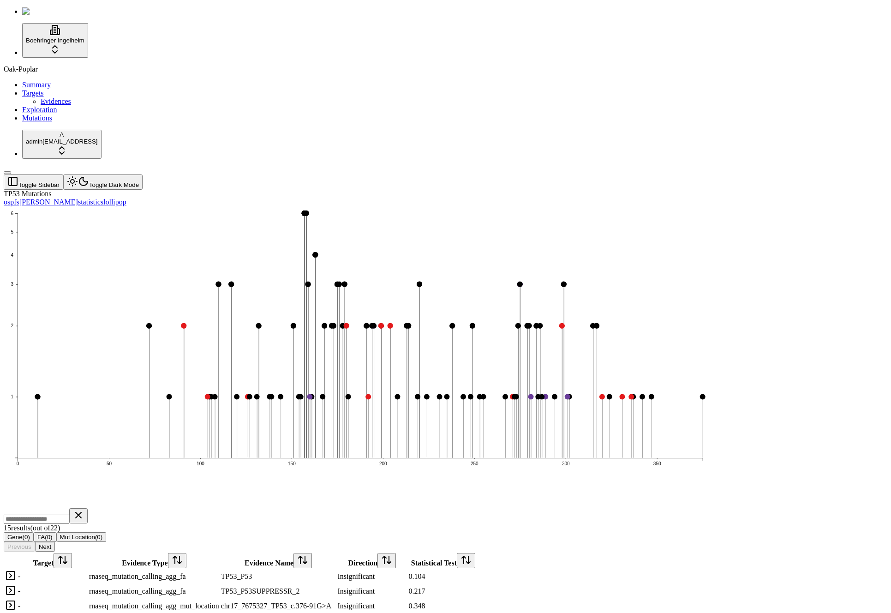
click at [556, 206] on div "1 2 3 4 5 6 0 50 100 150 200 250 300 350 15 result s (out of 22 ) Gene ( 0 ) FA…" at bounding box center [401, 500] width 795 height 588
click at [500, 190] on div "TP53 Mutations os pfs [PERSON_NAME] statistics lollipop 1 2 3 4 5 6 0 50 100 15…" at bounding box center [401, 492] width 795 height 605
click at [799, 333] on div "1 2 3 4 5 6 0 50 100 150 200 250 300 350 15 result s (out of 22 ) Gene ( 0 ) FA…" at bounding box center [401, 500] width 795 height 588
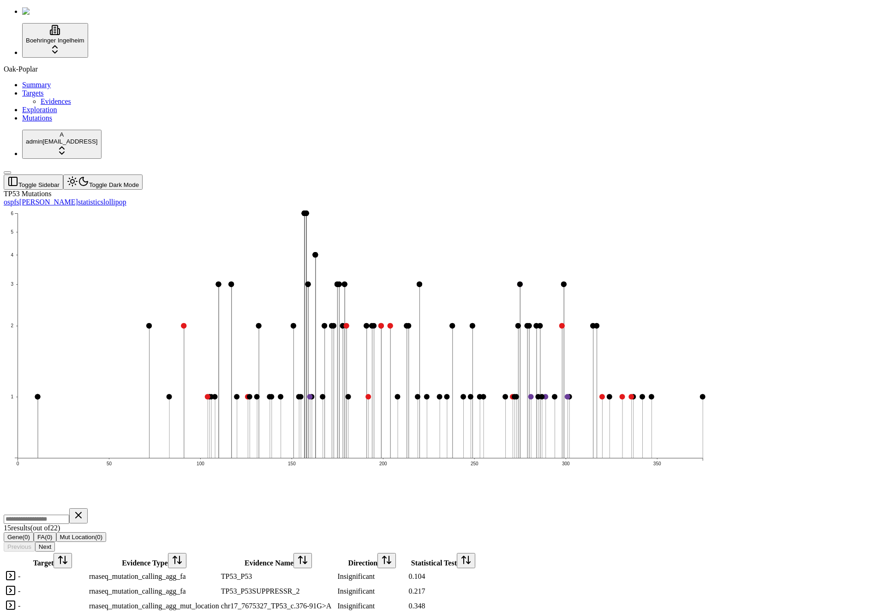
scroll to position [251, 0]
click at [680, 206] on icon "1 2 3 4 5 6 0 50 100 150 200 250 300 350" at bounding box center [360, 356] width 713 height 300
click at [75, 122] on div "Oak-Poplar Summary Targets Evidences Exploration Mutations" at bounding box center [446, 93] width 884 height 57
click at [717, 206] on icon "1 2 3 4 5 6 0 50 100 150 200 250 300 350" at bounding box center [360, 356] width 713 height 300
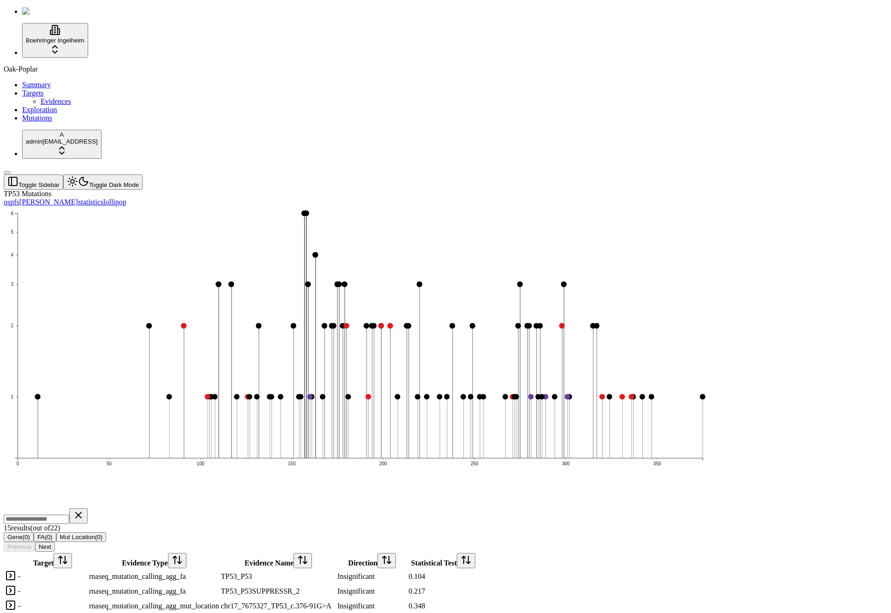
click at [562, 206] on icon "1 2 3 4 5 6 0 50 100 150 200 250 300 350" at bounding box center [360, 356] width 713 height 300
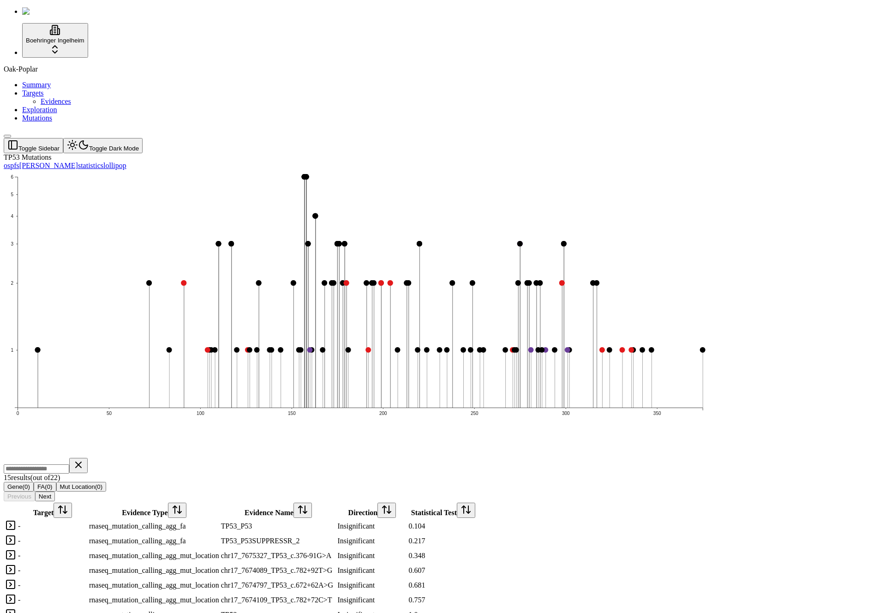
click at [459, 170] on icon "1 2 3 4 5 6 0 50 100 150 200 250 300 350" at bounding box center [360, 313] width 713 height 286
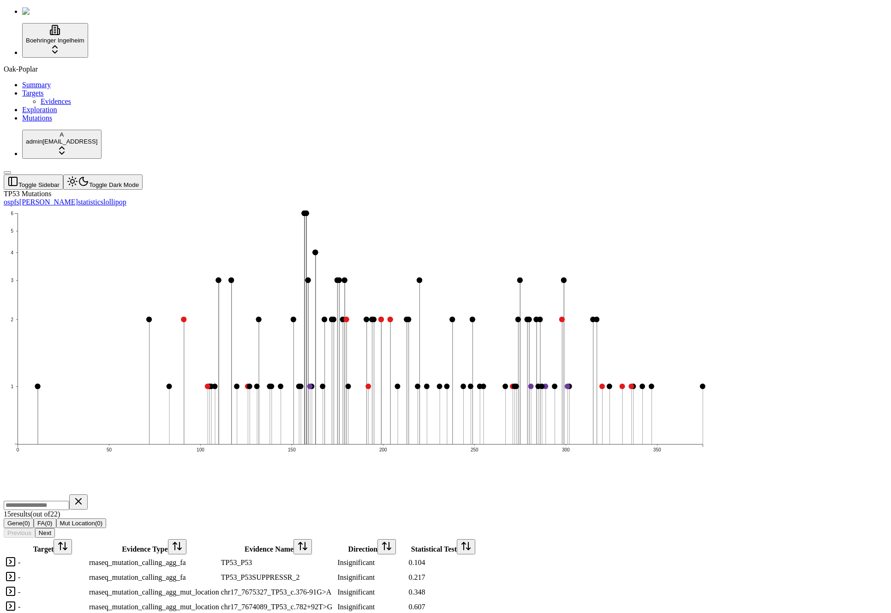
click at [661, 198] on div "os pfs orr statistics lollipop" at bounding box center [401, 202] width 795 height 8
drag, startPoint x: 249, startPoint y: 41, endPoint x: 253, endPoint y: 59, distance: 18.5
click at [249, 190] on div "TP53 Mutations" at bounding box center [401, 194] width 795 height 8
click at [33, 122] on div "Oak-Poplar Summary Targets Evidences Exploration Mutations" at bounding box center [446, 93] width 884 height 57
click at [199, 222] on icon "1 2 3 4 5 6 0 50 100 150 200 250 300 350" at bounding box center [360, 349] width 713 height 286
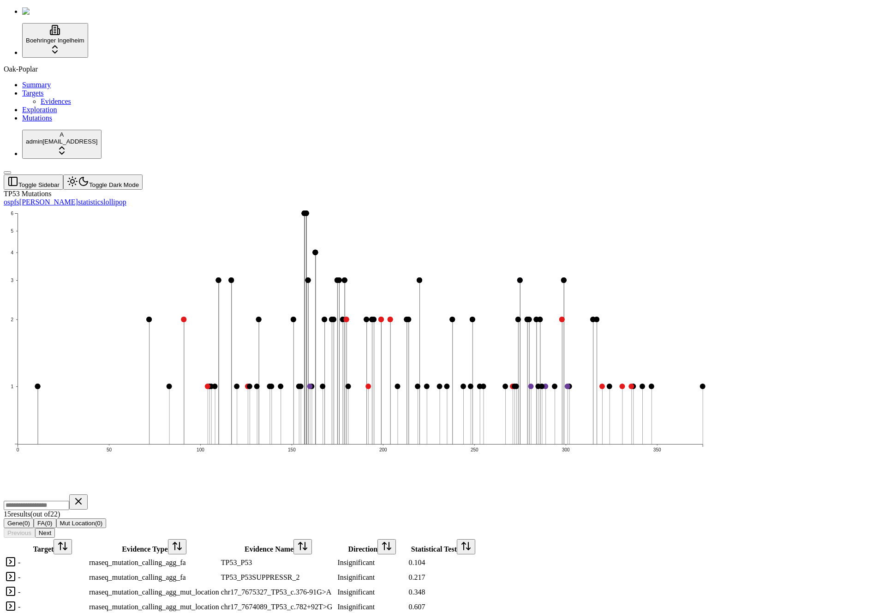
scroll to position [238, 0]
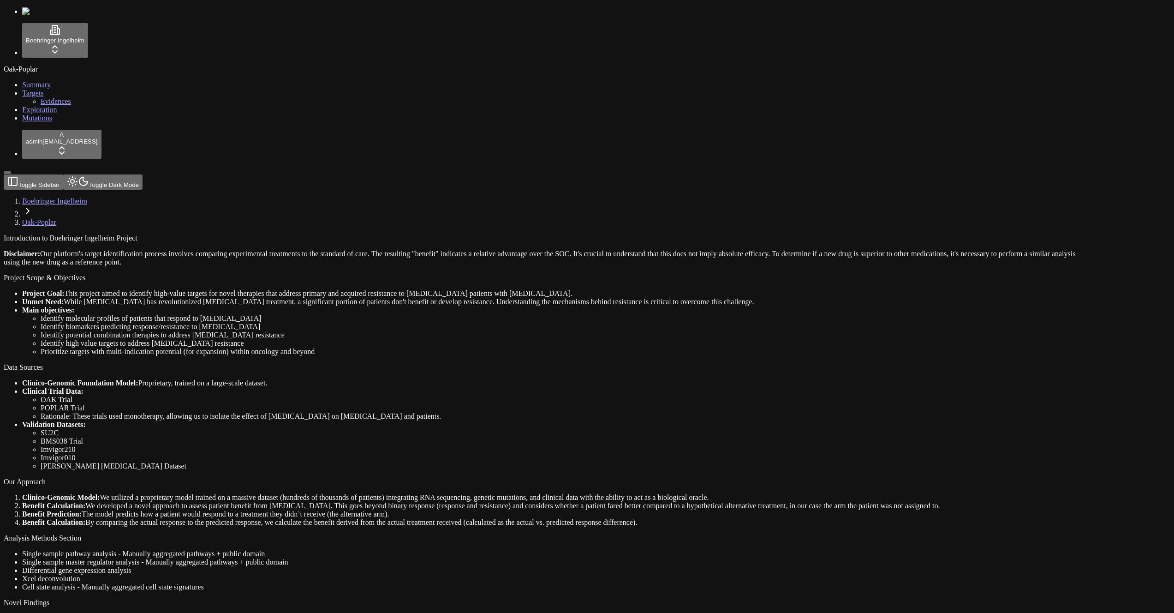
click at [49, 122] on link "Mutations" at bounding box center [37, 118] width 30 height 8
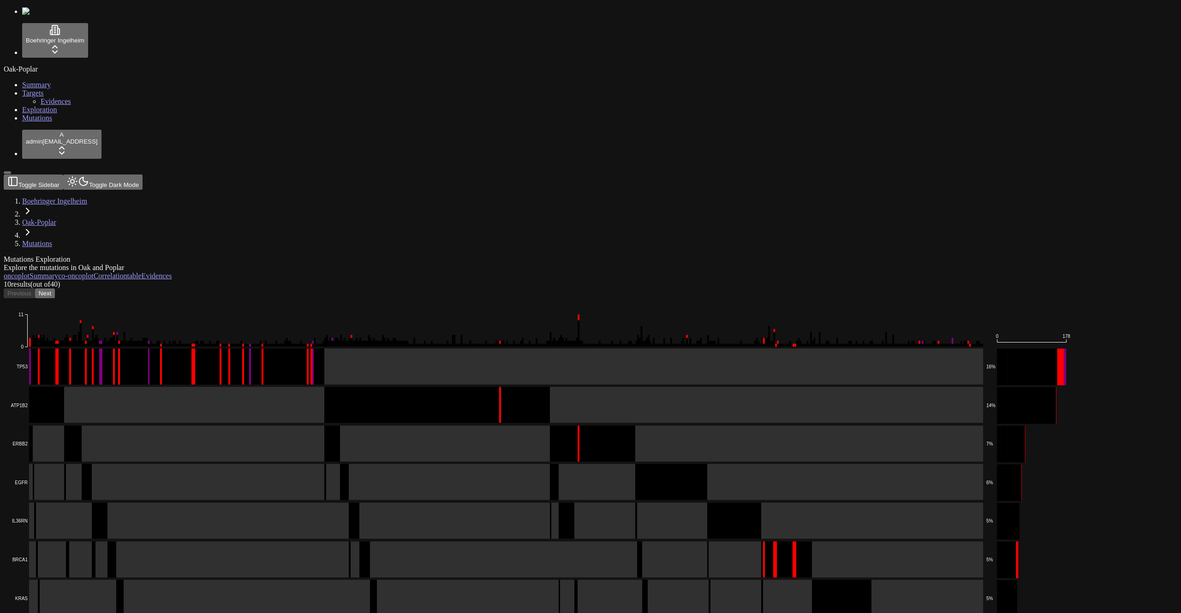
click at [199, 348] on rect at bounding box center [495, 366] width 975 height 36
click at [40, 122] on div "Oak-Poplar Summary Targets Evidences Exploration Mutations" at bounding box center [591, 93] width 1174 height 57
click at [258, 387] on rect at bounding box center [495, 405] width 975 height 36
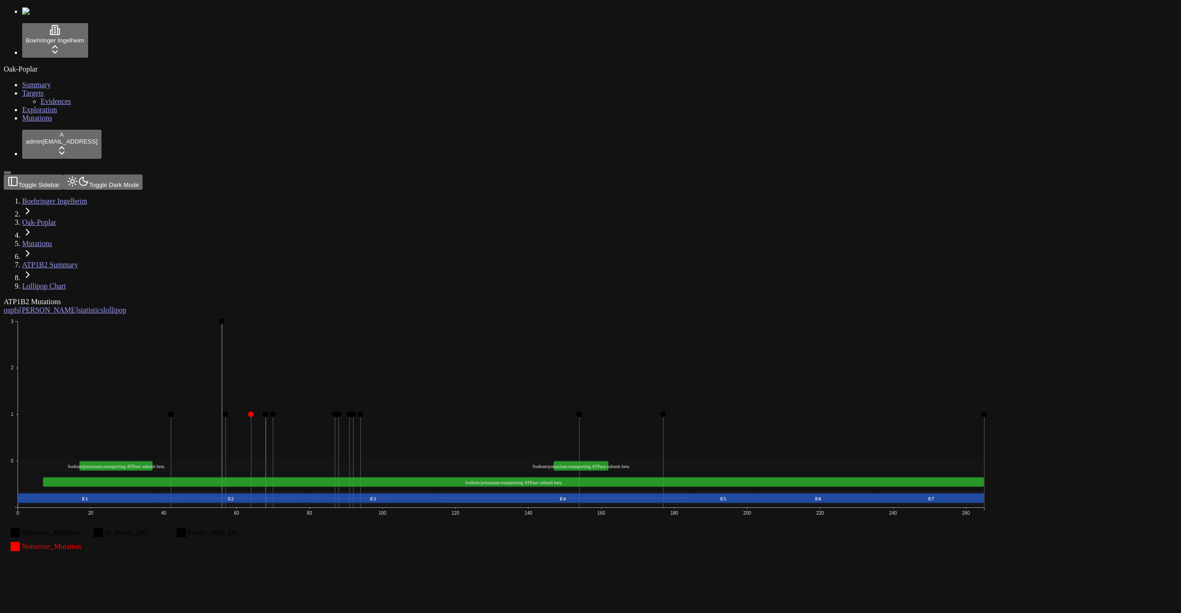
click at [25, 122] on div "Oak-Poplar Summary Targets Evidences Exploration Mutations" at bounding box center [591, 93] width 1174 height 57
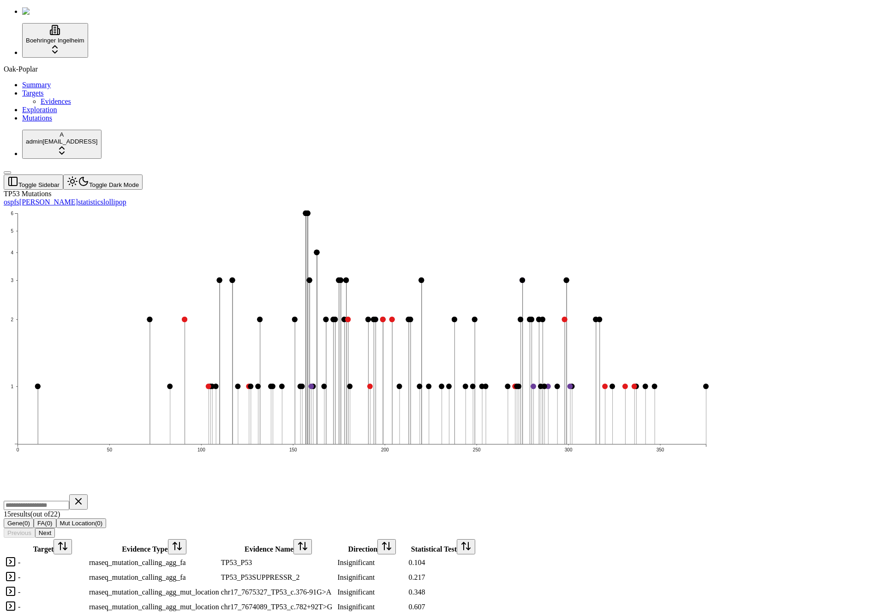
click at [133, 348] on icon "1 2 3 4 5 6 0 50 100 150 200 250 300 350" at bounding box center [362, 349] width 716 height 286
click at [20, 122] on div "Oak-Poplar Summary Targets Evidences Exploration Mutations" at bounding box center [442, 93] width 877 height 57
click at [14, 198] on link "os 0" at bounding box center [9, 202] width 10 height 8
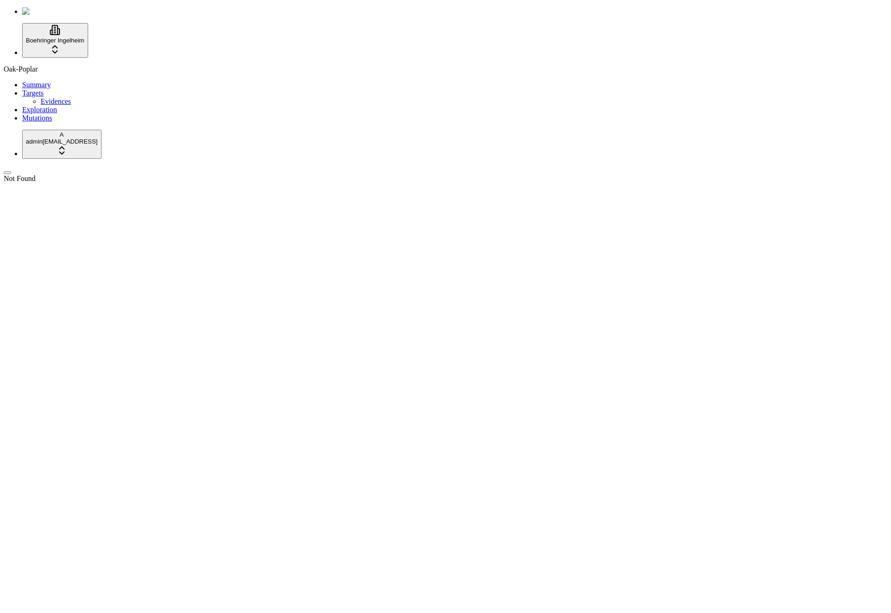
click at [378, 183] on div "Boehringer Ingelheim Oak-Poplar Summary Targets Evidences Exploration Mutations…" at bounding box center [446, 94] width 884 height 175
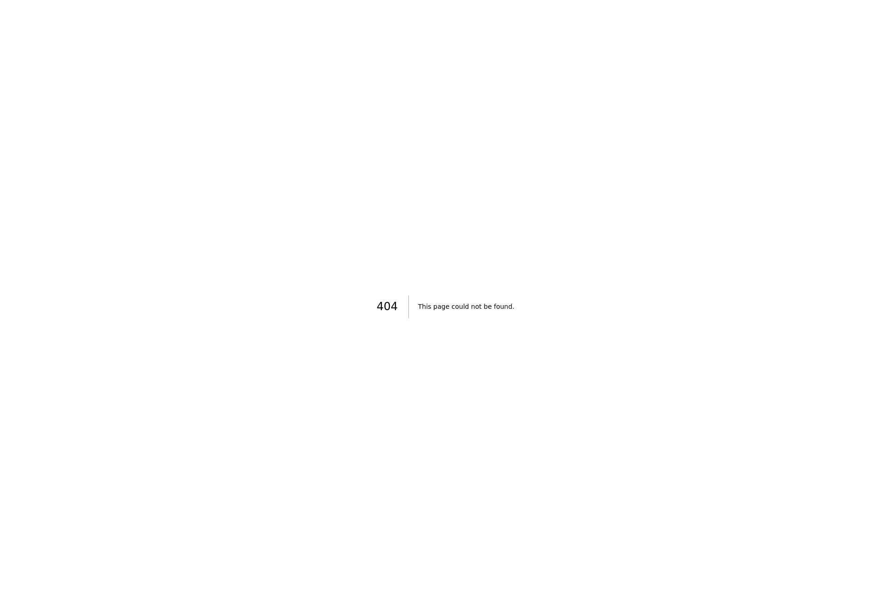
click at [94, 293] on div "404 This page could not be found." at bounding box center [445, 306] width 891 height 613
click at [365, 218] on div "404 This page could not be found." at bounding box center [445, 306] width 891 height 613
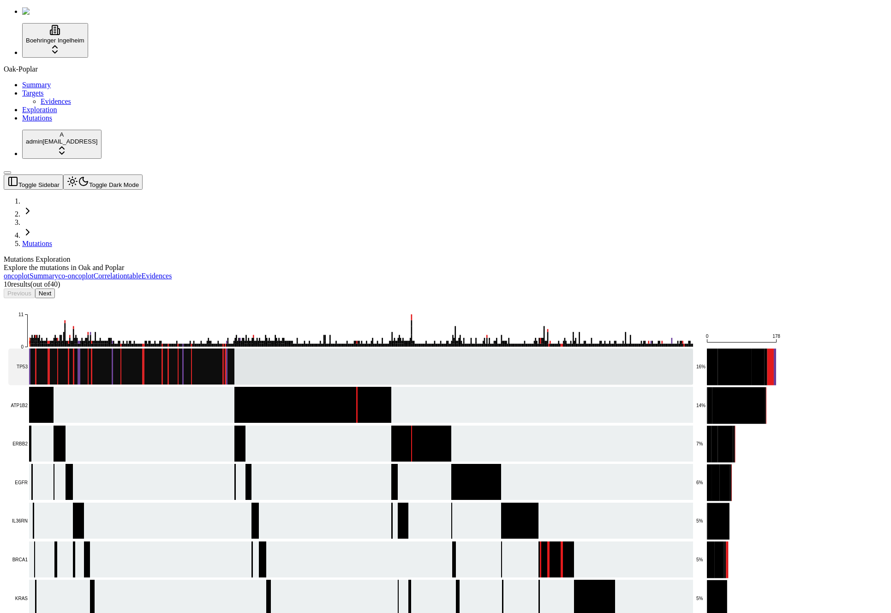
click at [418, 348] on rect at bounding box center [350, 366] width 685 height 36
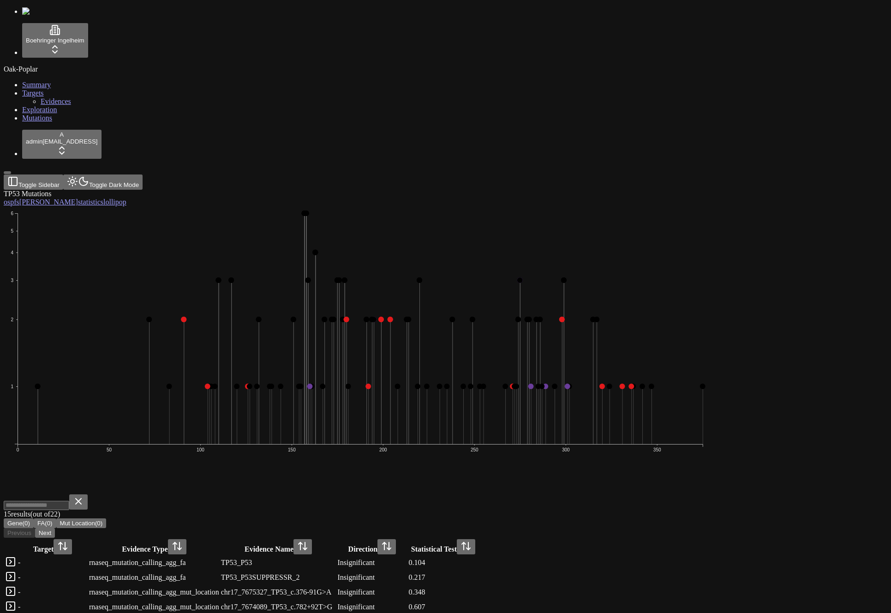
click at [435, 190] on div "TP53 Mutations" at bounding box center [401, 194] width 795 height 8
drag, startPoint x: 444, startPoint y: 67, endPoint x: 447, endPoint y: 72, distance: 5.6
click at [445, 190] on div "TP53 Mutations os pfs [PERSON_NAME] statistics lollipop 1 2 3 4 5 6 0 50 100 15…" at bounding box center [401, 485] width 795 height 591
click at [450, 206] on div "1 2 3 4 5 6 0 50 100 150 200 250 300 350 15 result s (out of 22 ) Gene ( 0 ) FA…" at bounding box center [401, 493] width 795 height 574
click at [568, 353] on icon "1 2 3 4 5 6 0 50 100 150 200 250 300 350" at bounding box center [360, 349] width 713 height 286
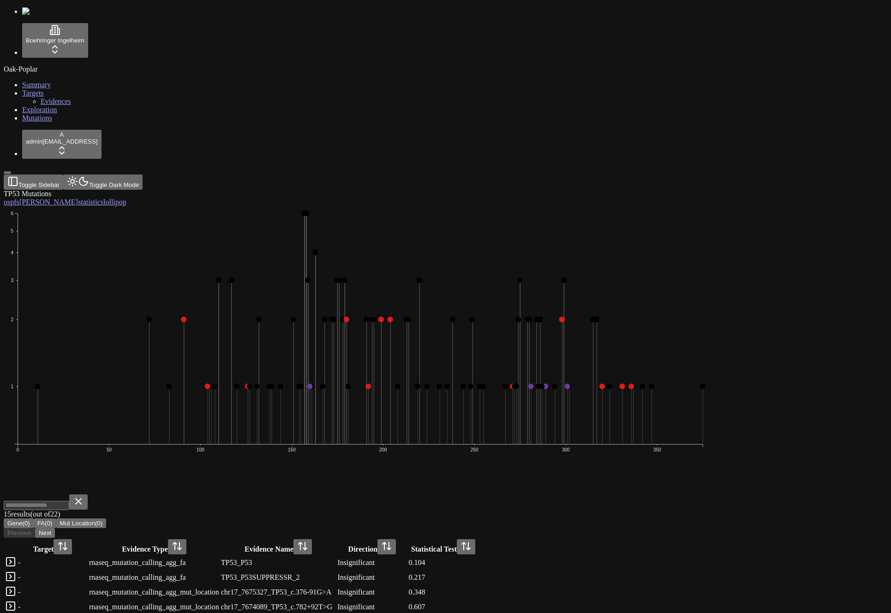
click at [469, 336] on icon "1 2 3 4 5 6 0 50 100 150 200 250 300 350" at bounding box center [360, 349] width 713 height 286
click at [381, 303] on icon "1 2 3 4 5 6 0 50 100 150 200 250 300 350" at bounding box center [360, 349] width 713 height 286
click at [390, 358] on icon "1 2 3 4 5 6 0 50 100 150 200 250 300 350" at bounding box center [360, 349] width 713 height 286
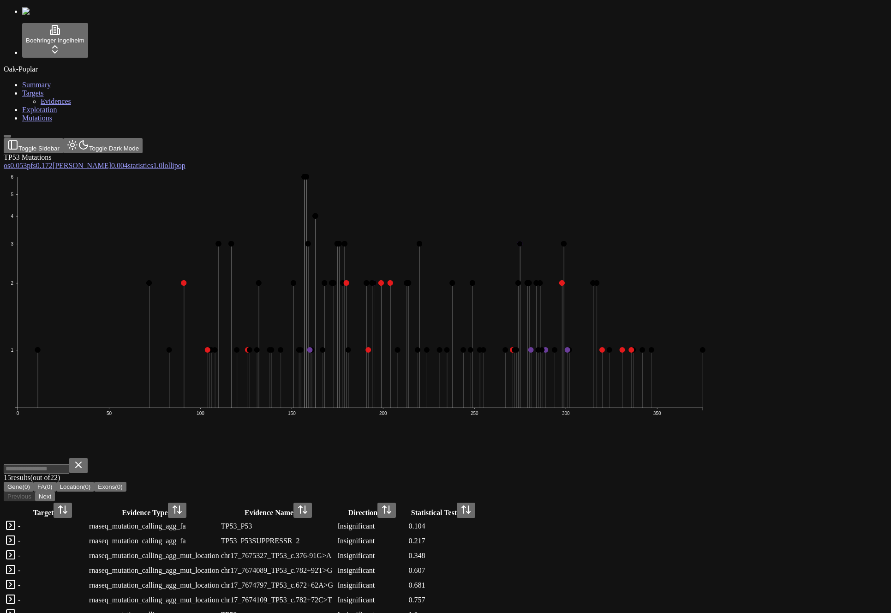
click at [601, 170] on icon "1 2 3 4 5 6 0 50 100 150 200 250 300 350" at bounding box center [360, 313] width 713 height 286
click at [27, 161] on link "os 0.053" at bounding box center [15, 165] width 23 height 8
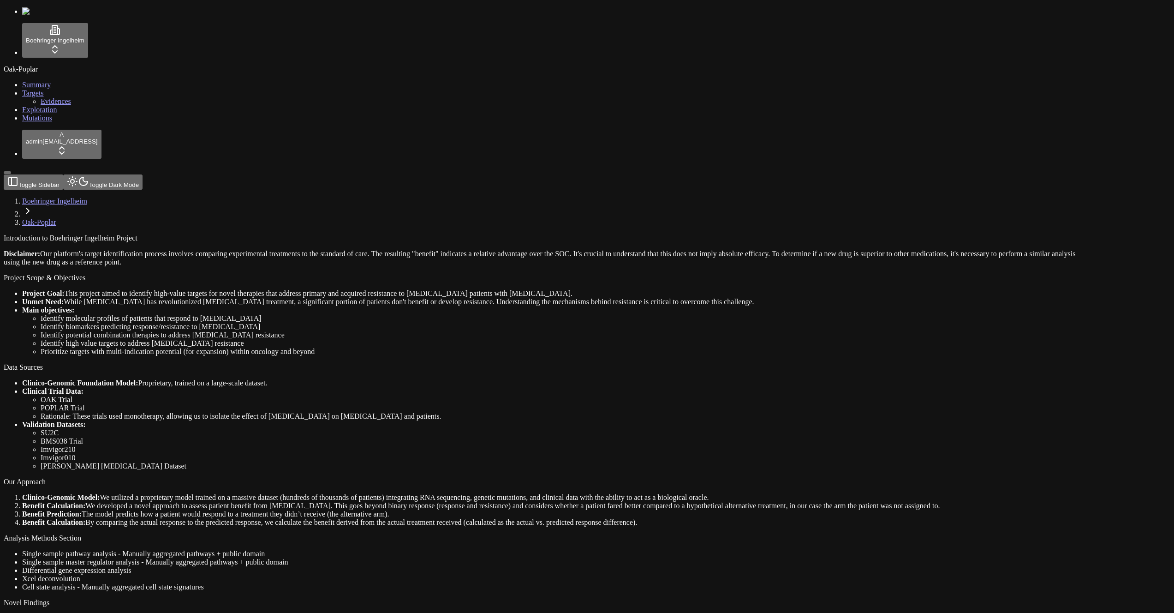
click at [52, 122] on link "Mutations" at bounding box center [37, 118] width 30 height 8
click at [40, 122] on div "Oak-Poplar Summary Targets Evidences Exploration Mutations" at bounding box center [587, 93] width 1167 height 57
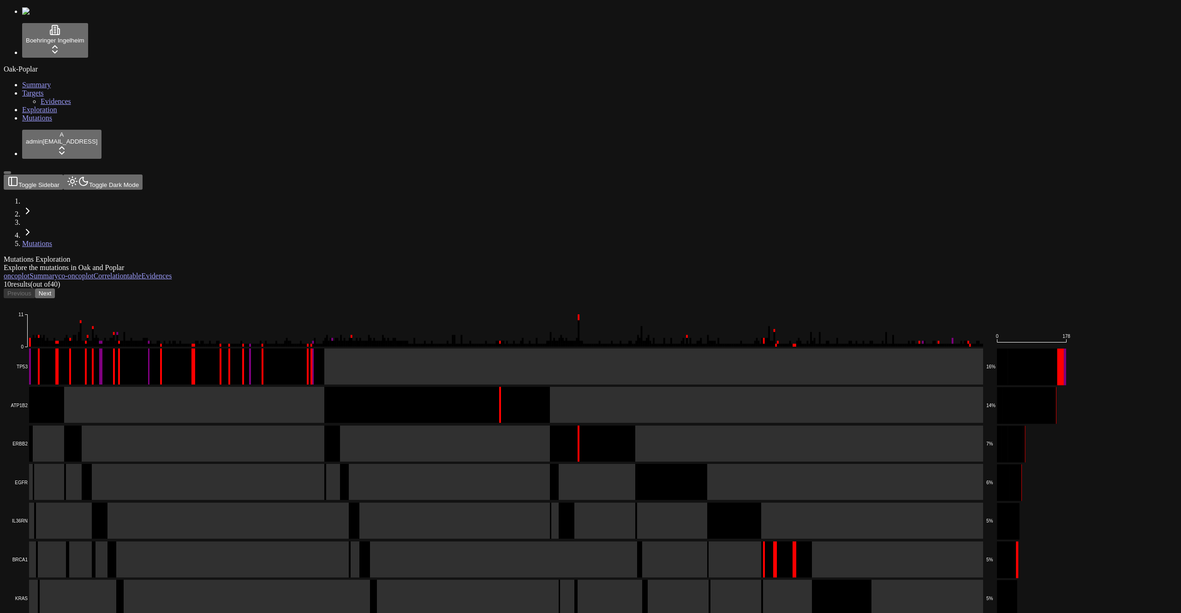
click at [806, 348] on rect at bounding box center [495, 366] width 975 height 36
click at [648, 174] on header "Toggle Sidebar Toggle Dark Mode Mutations" at bounding box center [546, 210] width 1085 height 73
